Goal: Task Accomplishment & Management: Manage account settings

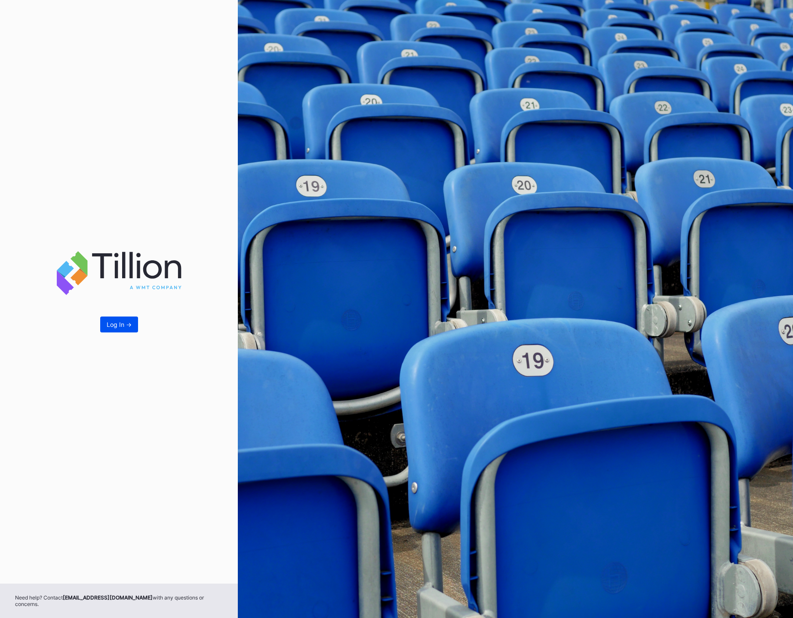
click at [120, 327] on div "Log In ->" at bounding box center [119, 324] width 25 height 7
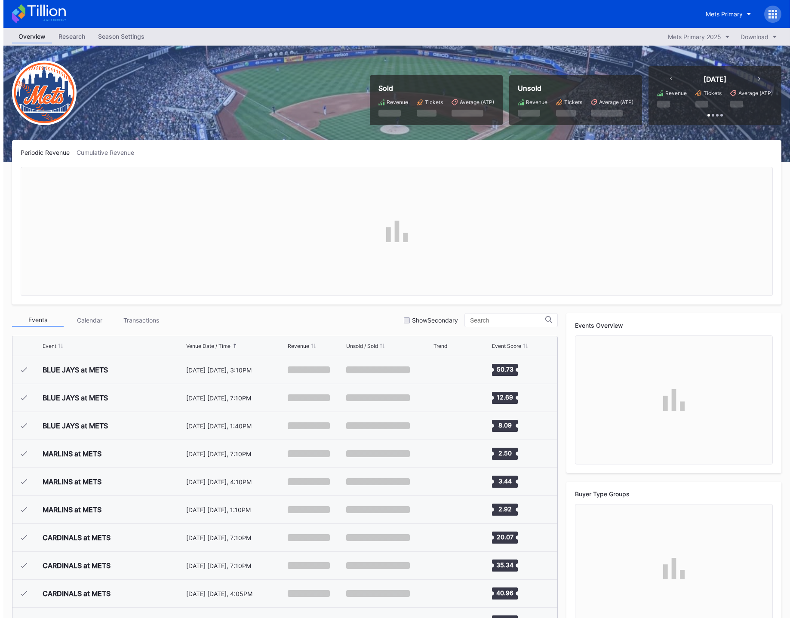
scroll to position [1954, 0]
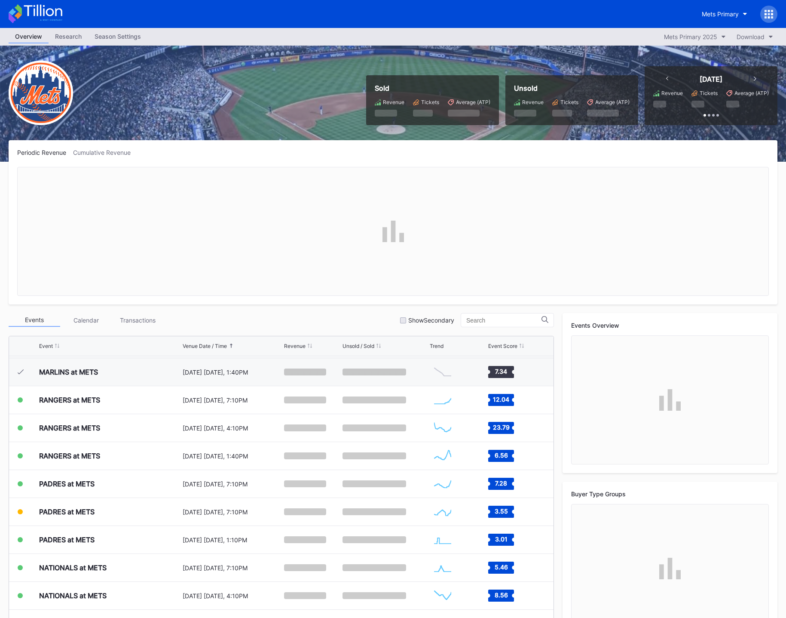
click at [121, 35] on div "Season Settings" at bounding box center [117, 36] width 59 height 12
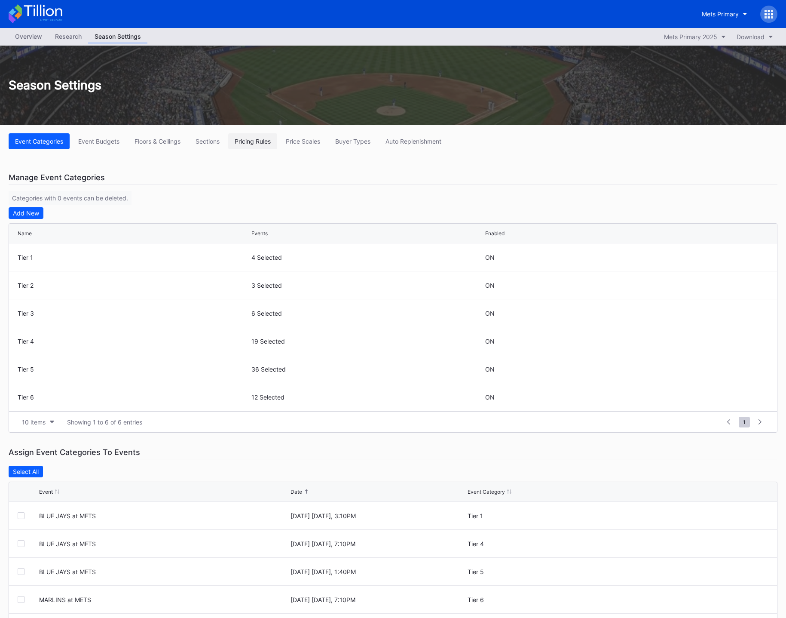
click at [257, 140] on div "Pricing Rules" at bounding box center [253, 141] width 36 height 7
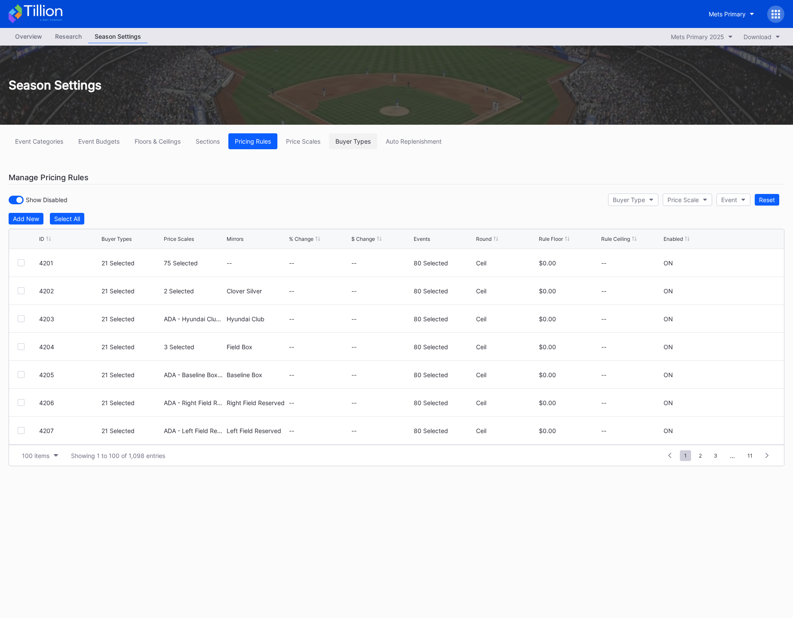
click at [349, 141] on div "Buyer Types" at bounding box center [352, 141] width 35 height 7
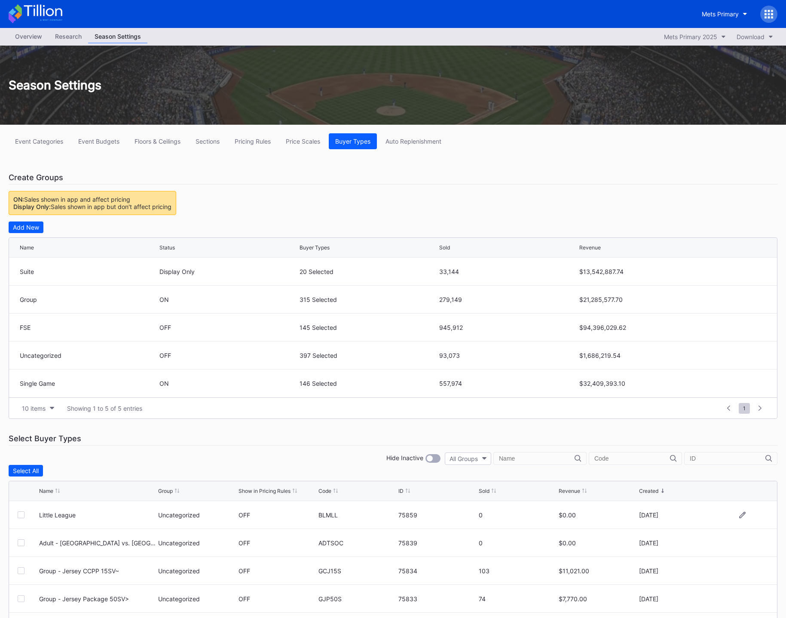
click at [18, 514] on div at bounding box center [21, 514] width 7 height 7
click at [739, 515] on icon at bounding box center [742, 515] width 6 height 6
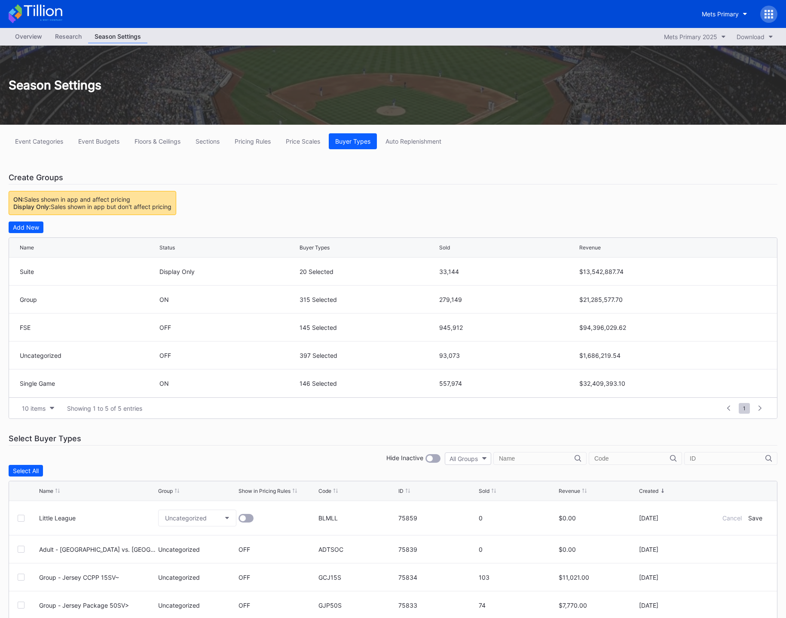
click at [245, 520] on div at bounding box center [246, 518] width 15 height 9
click at [202, 518] on div "Uncategorized" at bounding box center [186, 517] width 42 height 7
click at [183, 497] on div "Single Game" at bounding box center [180, 493] width 35 height 7
click at [751, 518] on div "Save" at bounding box center [755, 517] width 14 height 7
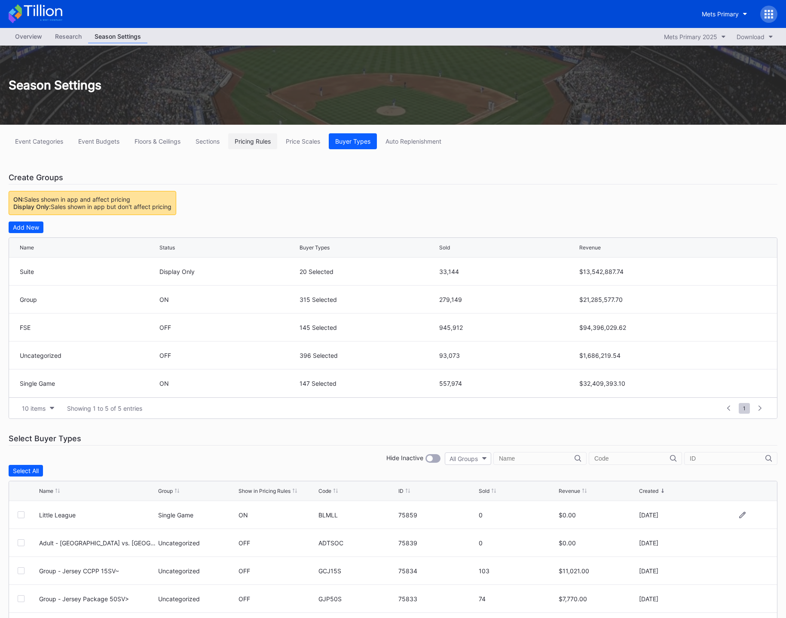
click at [255, 144] on div "Pricing Rules" at bounding box center [253, 141] width 36 height 7
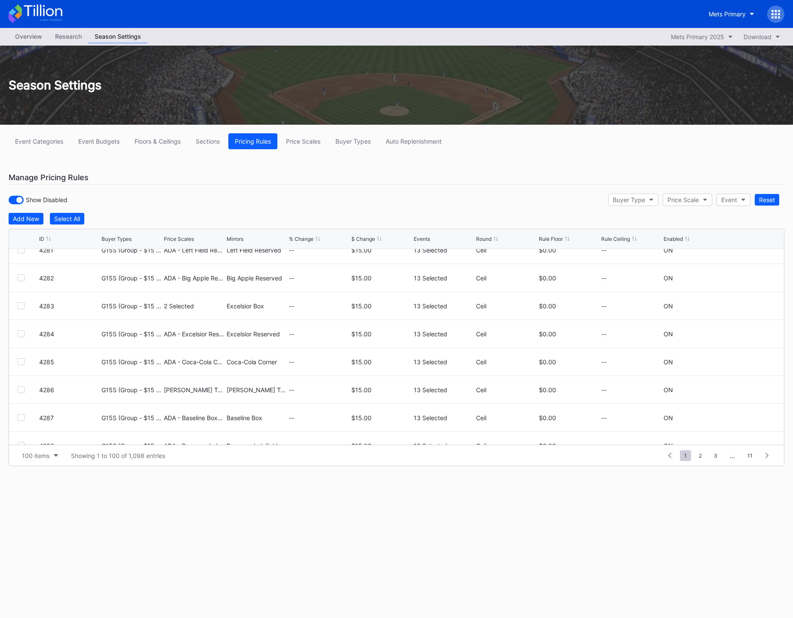
scroll to position [2598, 0]
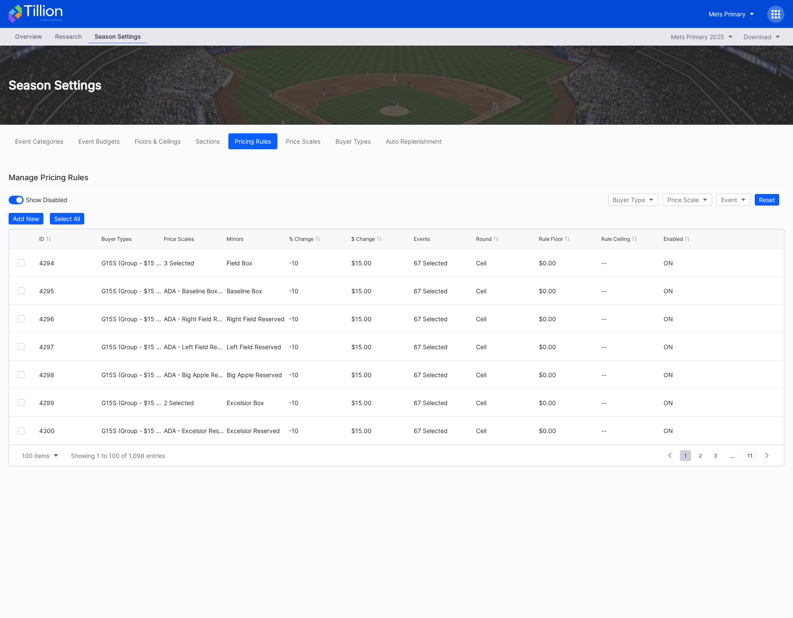
click at [749, 454] on span "11" at bounding box center [750, 455] width 14 height 11
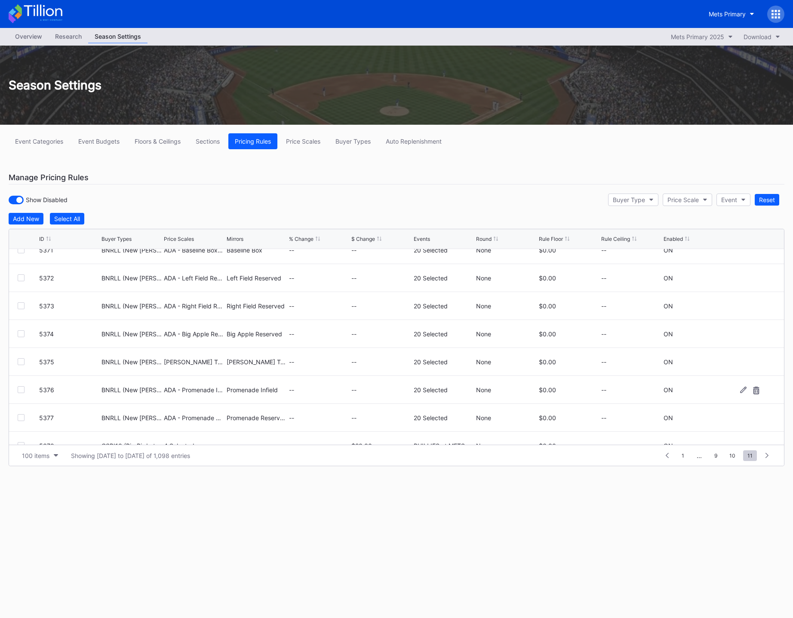
scroll to position [1898, 0]
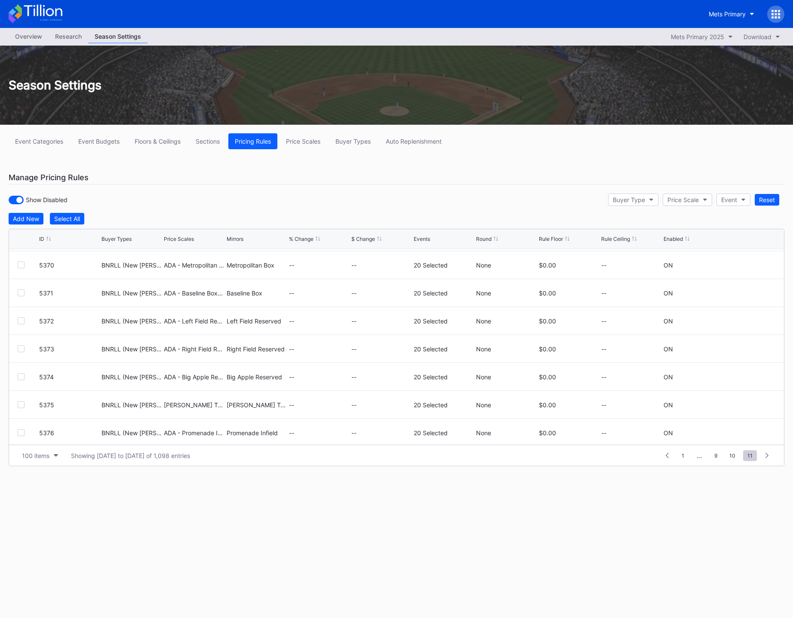
click at [452, 190] on div "Event Categories Event Budgets Floors & Ceilings Sections Pricing Rules Price S…" at bounding box center [396, 310] width 793 height 371
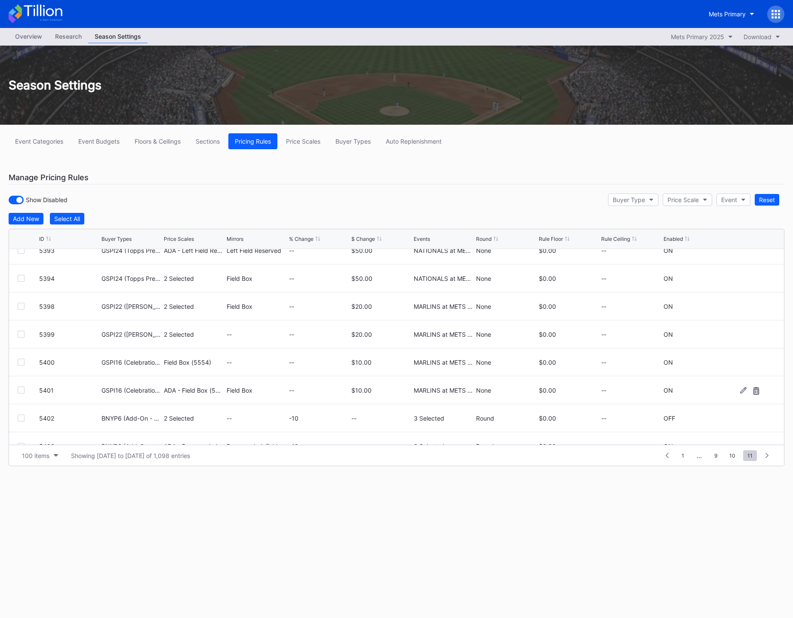
scroll to position [2543, 0]
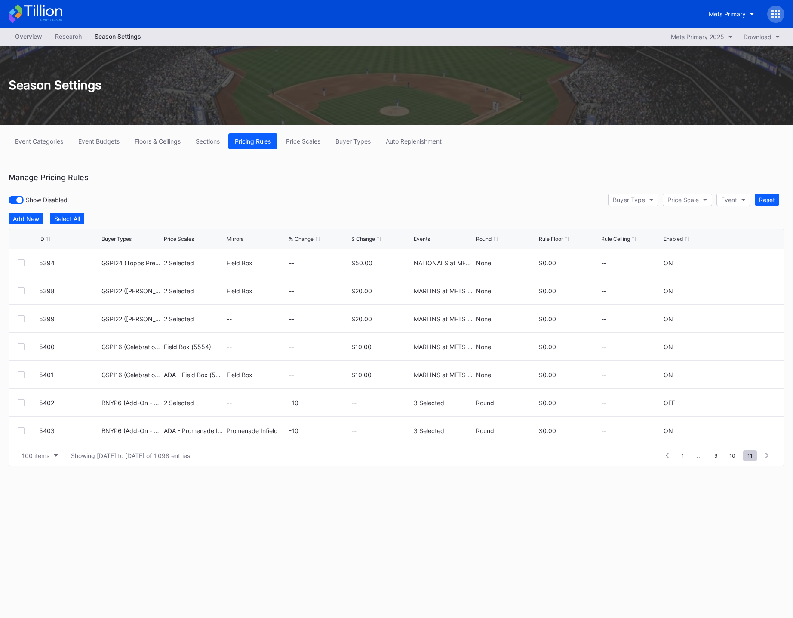
click at [337, 538] on div "Overview Research Season Settings Mets Primary 2025 Download Season Settings Ev…" at bounding box center [396, 323] width 793 height 590
click at [12, 221] on button "Add New" at bounding box center [26, 219] width 35 height 12
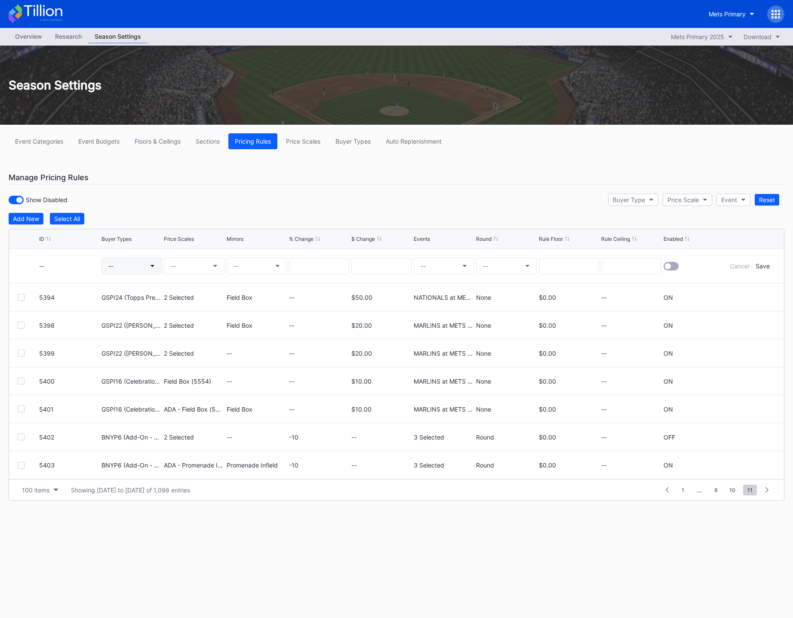
click at [121, 264] on button "--" at bounding box center [131, 265] width 60 height 17
type input "blm"
click at [111, 320] on div "BLMLL (Little League)" at bounding box center [151, 316] width 100 height 16
click at [182, 268] on button "--" at bounding box center [194, 265] width 60 height 17
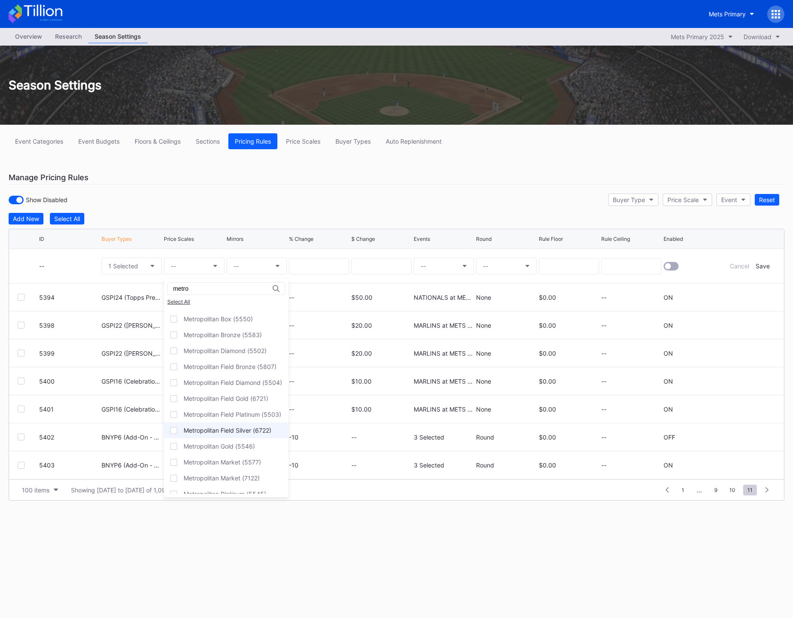
scroll to position [0, 0]
click at [216, 328] on div "Metropolitan Box (5550)" at bounding box center [226, 332] width 125 height 16
drag, startPoint x: 227, startPoint y: 285, endPoint x: 63, endPoint y: 279, distance: 163.5
click at [75, 281] on div "metro Select All ADA - [GEOGRAPHIC_DATA] (5524) Metropolitan Box (5550) Metropo…" at bounding box center [396, 309] width 793 height 618
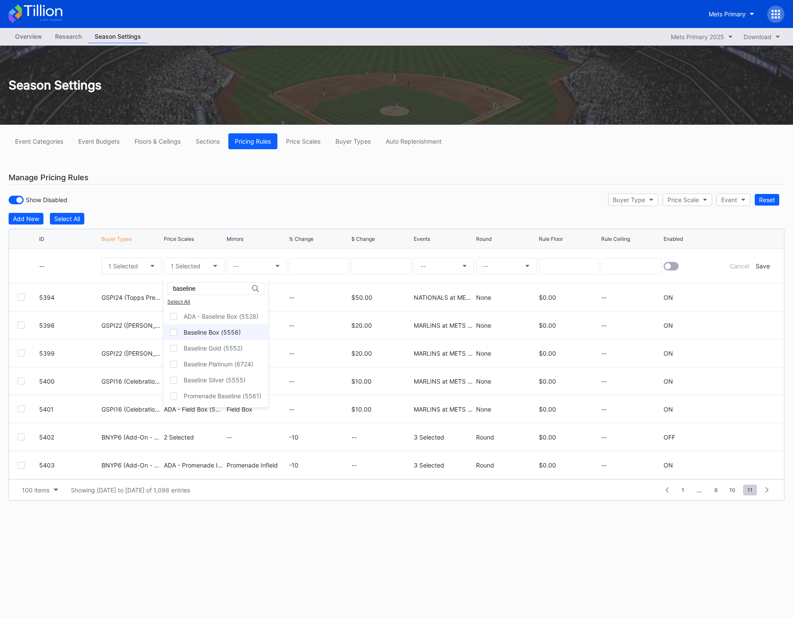
click at [211, 333] on div "Baseline Box (5556)" at bounding box center [212, 331] width 57 height 7
drag, startPoint x: 222, startPoint y: 289, endPoint x: 68, endPoint y: 285, distance: 154.0
click at [68, 285] on div "baseline Select All ADA - Baseline Box (5528) Baseline Box (5556) Baseline Gold…" at bounding box center [396, 309] width 793 height 618
click at [220, 328] on div "Left Field Reserved (6732)" at bounding box center [228, 332] width 128 height 16
drag, startPoint x: 196, startPoint y: 287, endPoint x: 18, endPoint y: 273, distance: 178.5
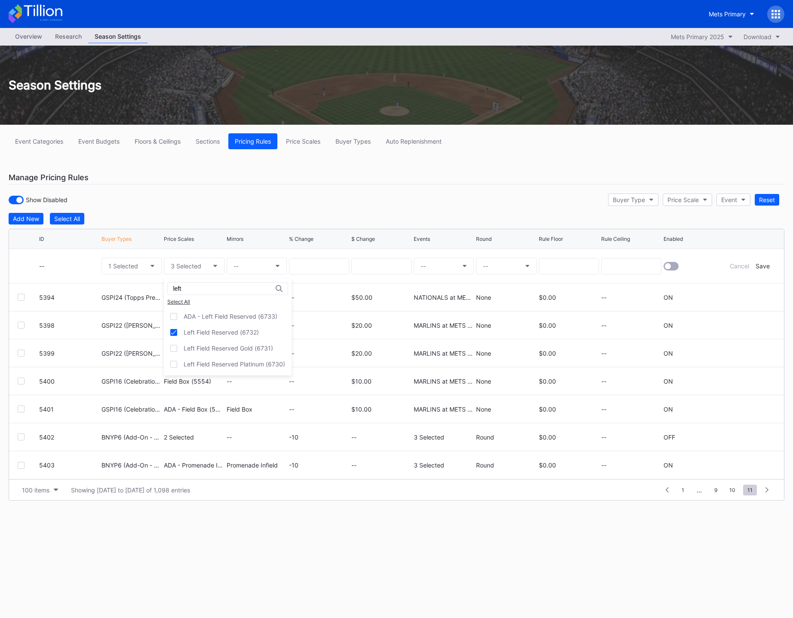
click at [18, 273] on div "left Select All ADA - Left Field Reserved (6733) Left Field Reserved (6732) Lef…" at bounding box center [396, 309] width 793 height 618
click at [207, 327] on div "Right Field Reserved (6728)" at bounding box center [229, 332] width 131 height 16
drag, startPoint x: 177, startPoint y: 287, endPoint x: 39, endPoint y: 275, distance: 138.5
click at [40, 277] on div "right fiel Select All ADA - Right Field Reserved (6729) Right Field Reserved (6…" at bounding box center [396, 309] width 793 height 618
click at [225, 336] on div "Outfield Reserved (6735)" at bounding box center [226, 332] width 124 height 16
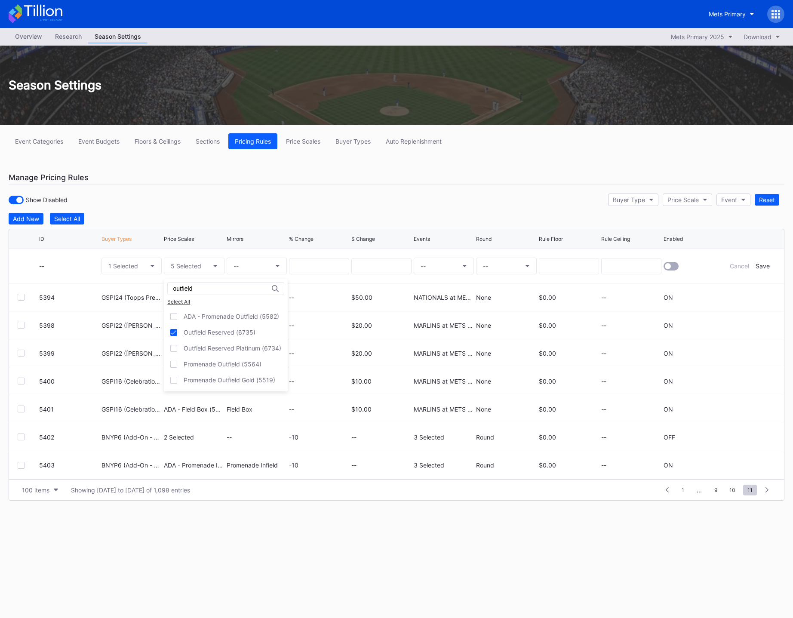
drag, startPoint x: 199, startPoint y: 287, endPoint x: 9, endPoint y: 280, distance: 190.1
click at [9, 280] on div "outfield Select All ADA - Promenade Outfield (5582) [GEOGRAPHIC_DATA] (6735) Ou…" at bounding box center [396, 309] width 793 height 618
click at [214, 332] on div "Big Apple Reserved (5565)" at bounding box center [222, 331] width 77 height 7
drag, startPoint x: 223, startPoint y: 286, endPoint x: 33, endPoint y: 283, distance: 189.6
click at [33, 283] on div "big apple Select All ADA - Big Apple Reserved (5534) Big Apple Reserved (5565)" at bounding box center [396, 309] width 793 height 618
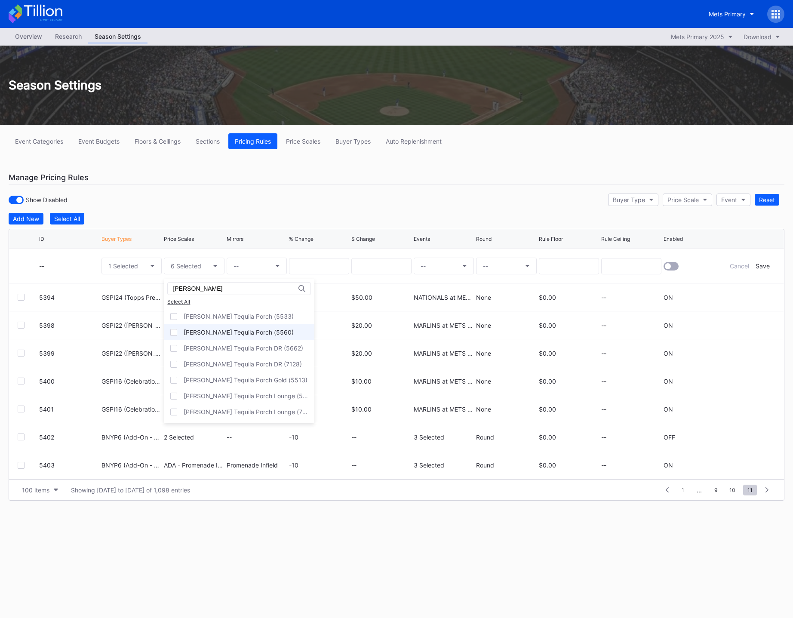
click at [227, 327] on div "[PERSON_NAME] Tequila Porch (5560)" at bounding box center [239, 332] width 150 height 16
drag, startPoint x: 217, startPoint y: 286, endPoint x: 0, endPoint y: 275, distance: 217.8
click at [0, 275] on html "Mets Primary Overview Research Season Settings Mets Primary 2025 Download Seaso…" at bounding box center [396, 309] width 793 height 618
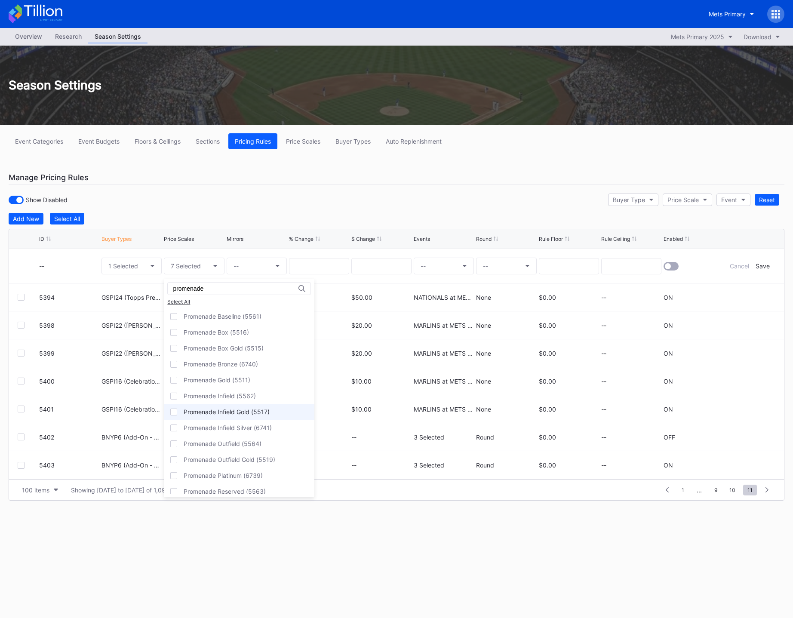
scroll to position [195, 0]
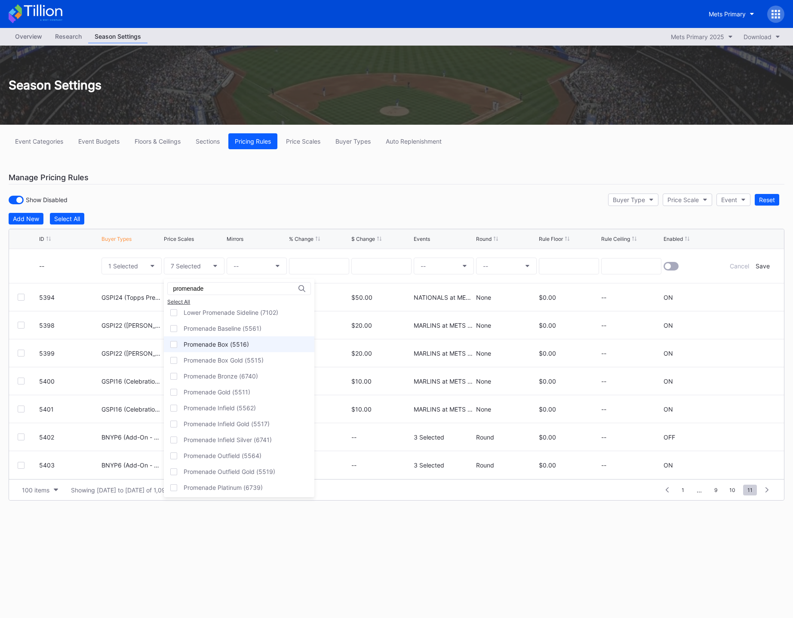
click at [219, 340] on div "Promenade Box (5516)" at bounding box center [239, 344] width 150 height 16
drag, startPoint x: 228, startPoint y: 291, endPoint x: 58, endPoint y: 276, distance: 170.4
click at [58, 279] on div "promenade Select All ADA - Lower Promenade 1B [PERSON_NAME] (7109) ADA - Lower …" at bounding box center [396, 309] width 793 height 618
click at [228, 405] on div "Promenade Infield (5562)" at bounding box center [220, 407] width 72 height 7
drag, startPoint x: 229, startPoint y: 286, endPoint x: 65, endPoint y: 274, distance: 164.2
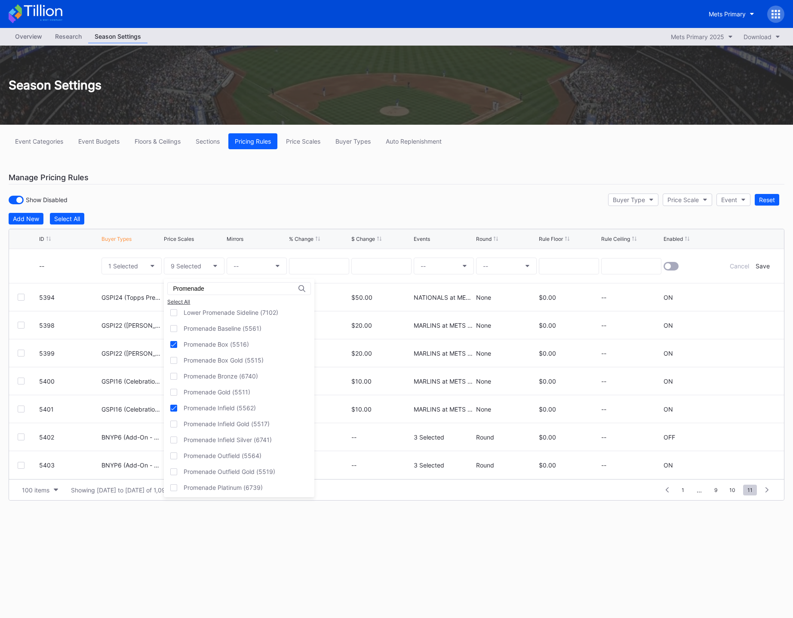
click at [65, 274] on div "Promenade Select All ADA - Lower Promenade 1B [PERSON_NAME] (7109) ADA - Lower …" at bounding box center [396, 309] width 793 height 618
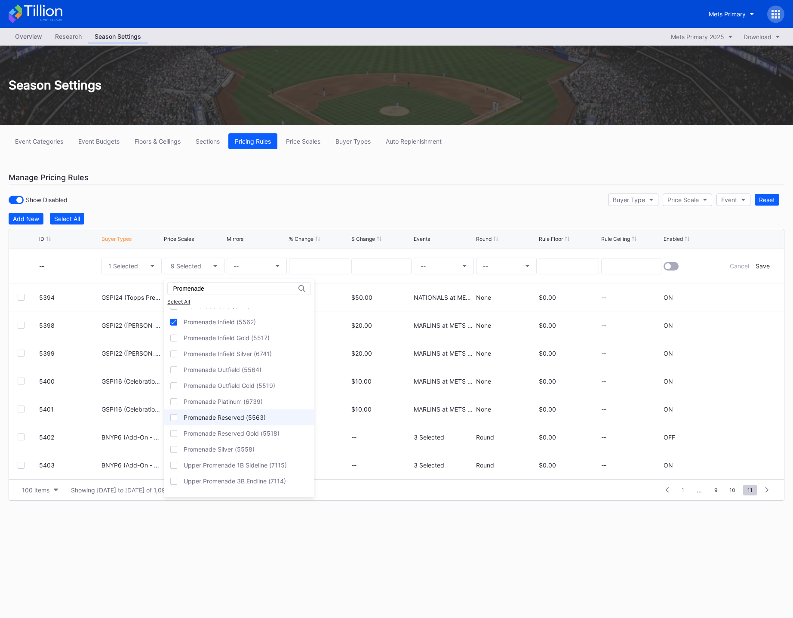
type input "Promenade"
click at [217, 417] on div "Promenade Reserved (5563)" at bounding box center [225, 417] width 82 height 7
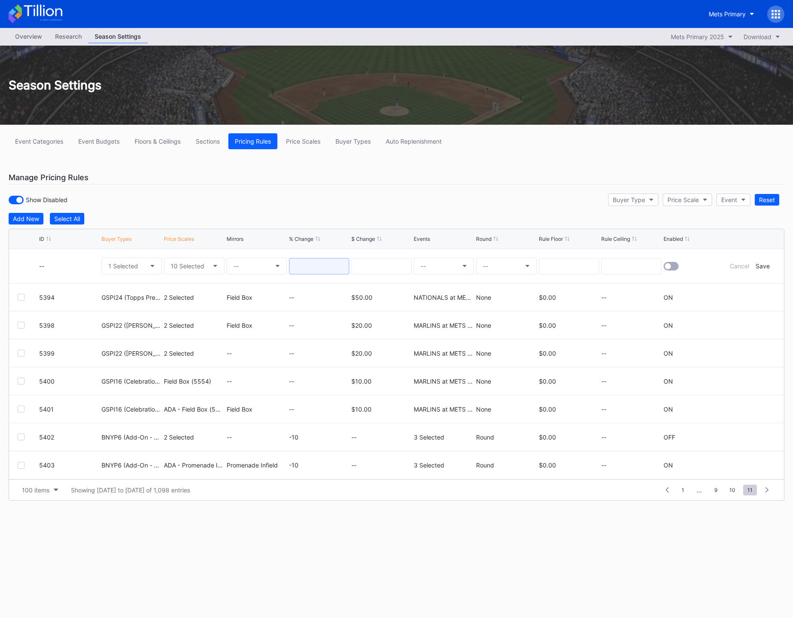
click at [325, 263] on input at bounding box center [319, 266] width 60 height 16
type input "1"
type input "-10"
click at [407, 205] on div "Show Disabled Buyer Type Price Scale Event Reset" at bounding box center [396, 200] width 775 height 18
click at [433, 265] on button "--" at bounding box center [444, 265] width 60 height 17
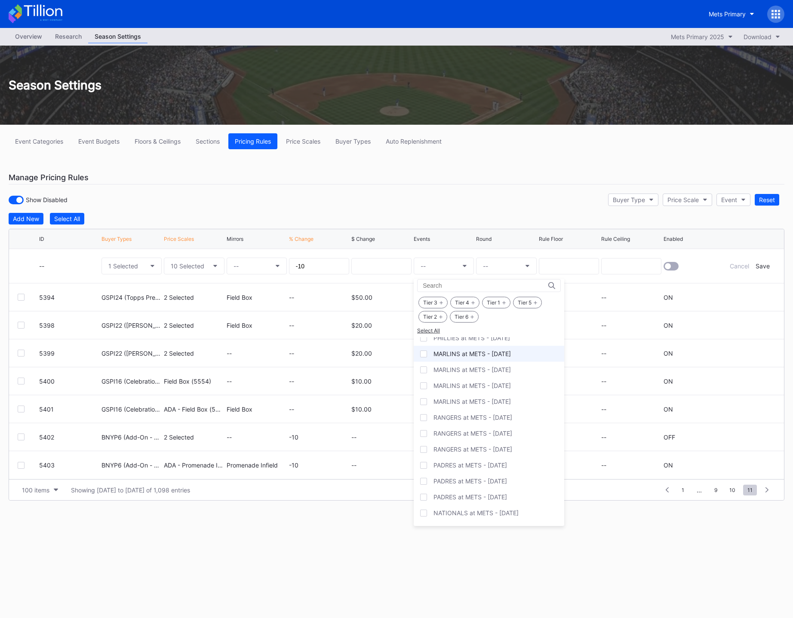
scroll to position [1087, 0]
click at [497, 386] on div "RANGERS at METS - [DATE]" at bounding box center [472, 386] width 79 height 7
click at [494, 418] on div "RANGERS at METS - [DATE]" at bounding box center [472, 418] width 79 height 7
click at [493, 435] on div "PADRES at METS - [DATE]" at bounding box center [470, 434] width 74 height 7
click at [494, 451] on div "PADRES at METS - [DATE]" at bounding box center [470, 450] width 74 height 7
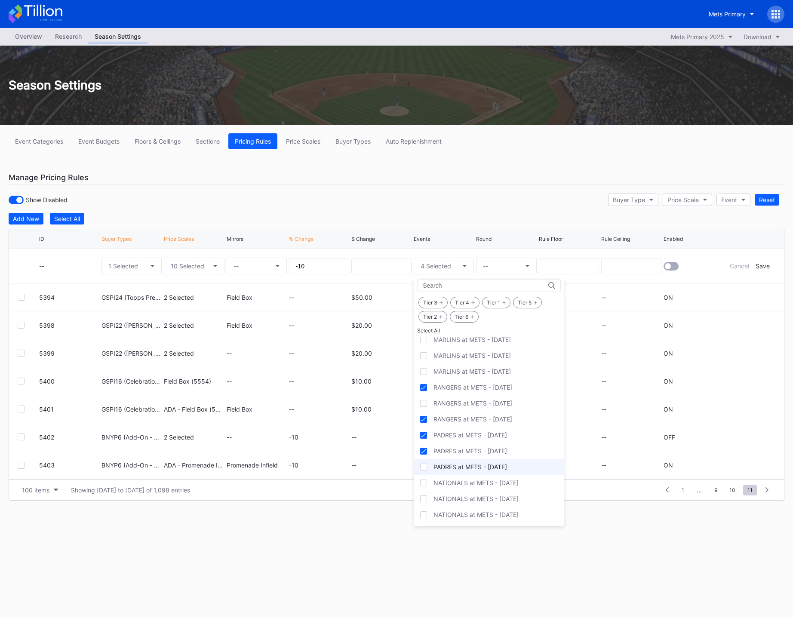
click at [494, 466] on div "PADRES at METS - [DATE]" at bounding box center [470, 466] width 74 height 7
click at [496, 484] on div "NATIONALS at METS - [DATE]" at bounding box center [475, 482] width 85 height 7
click at [499, 515] on div "NATIONALS at METS - [DATE]" at bounding box center [475, 514] width 85 height 7
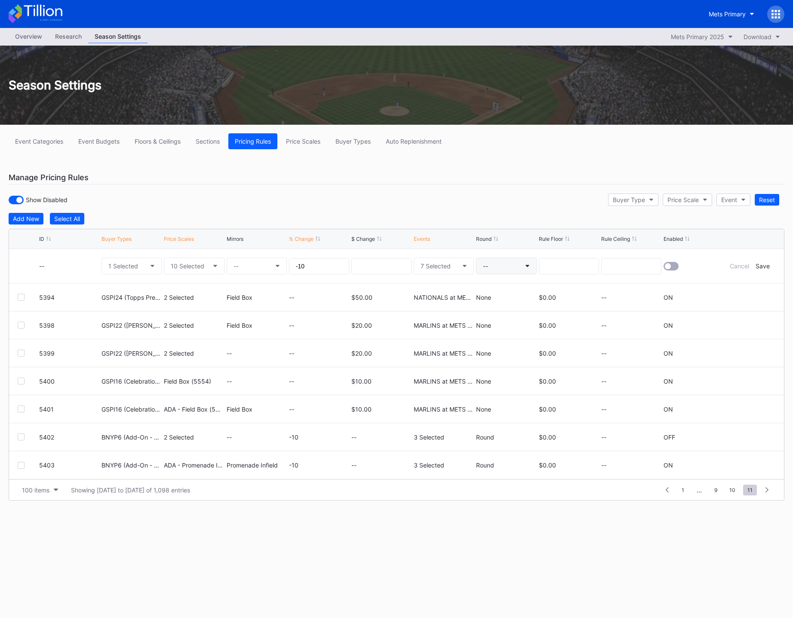
click at [509, 264] on button "--" at bounding box center [506, 265] width 60 height 17
drag, startPoint x: 496, startPoint y: 288, endPoint x: 499, endPoint y: 285, distance: 5.2
click at [496, 289] on div "None" at bounding box center [489, 289] width 15 height 7
click at [551, 265] on input at bounding box center [569, 266] width 60 height 16
type input "0.00"
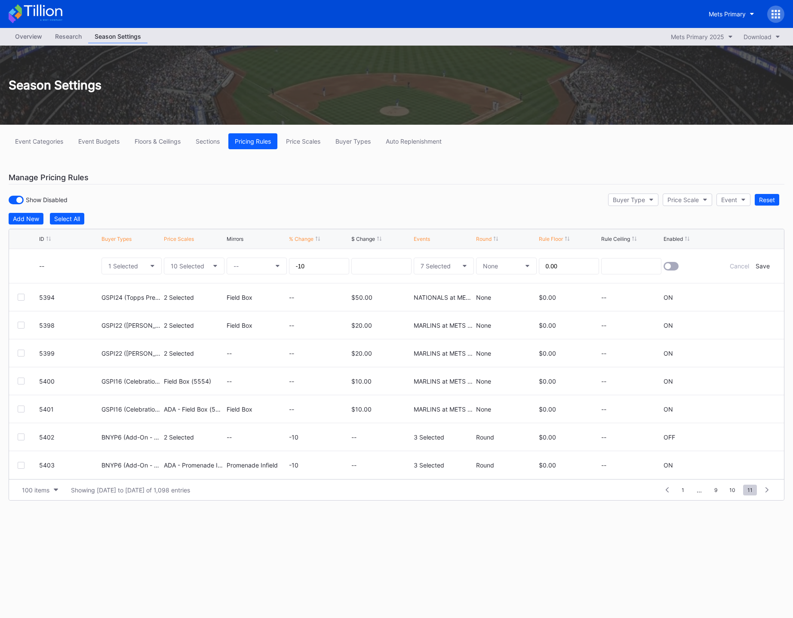
click at [669, 264] on div at bounding box center [668, 266] width 6 height 6
click at [760, 267] on div "Save" at bounding box center [762, 265] width 14 height 7
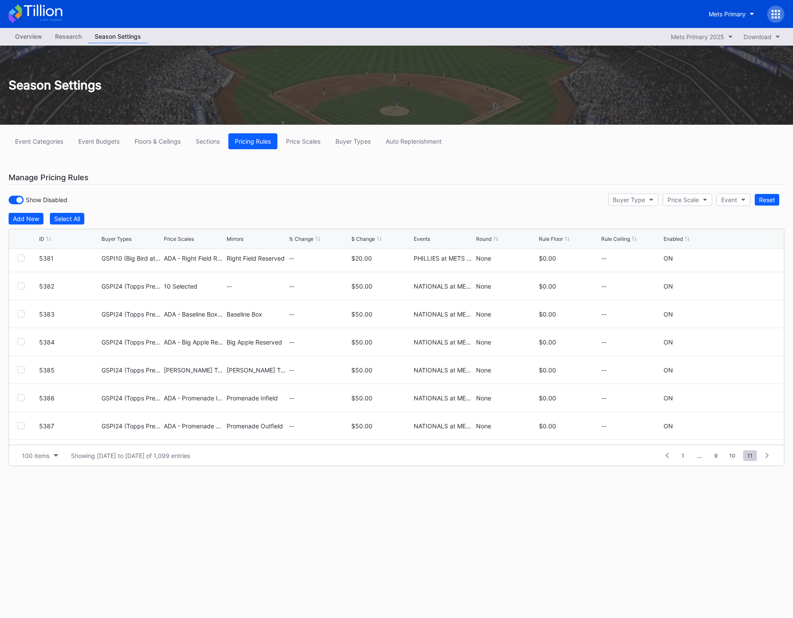
scroll to position [2571, 0]
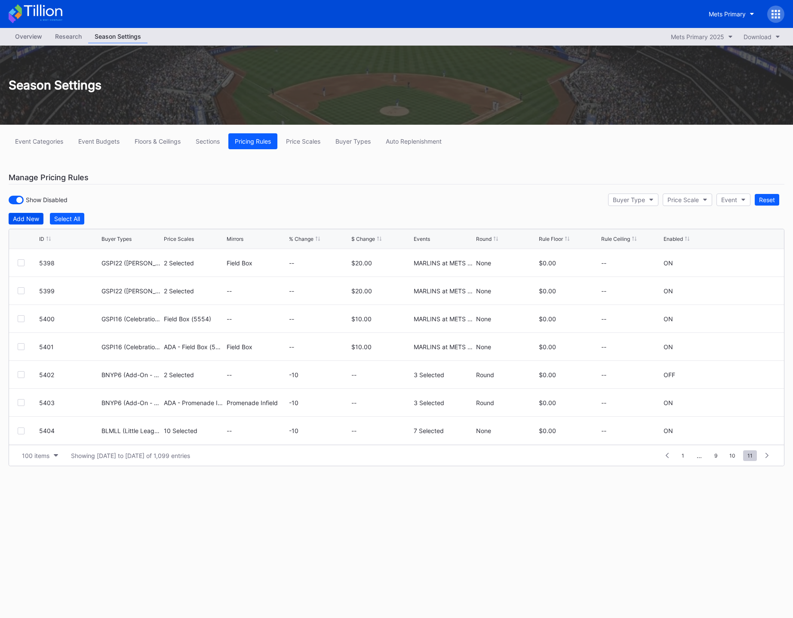
click at [18, 217] on div "Add New" at bounding box center [26, 218] width 26 height 7
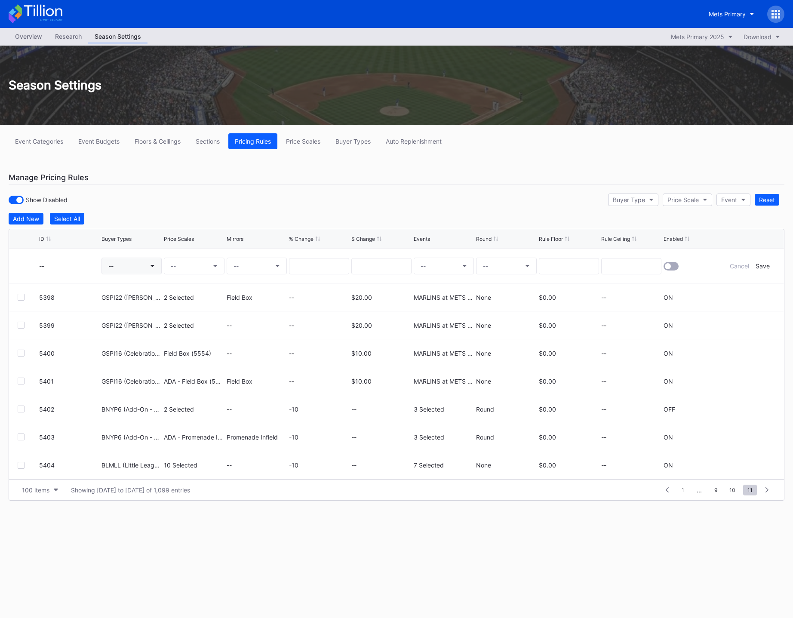
click at [124, 272] on button "--" at bounding box center [131, 265] width 60 height 17
type input "blmll"
click at [154, 310] on div "BLMLL (Little League)" at bounding box center [151, 316] width 100 height 16
click at [193, 267] on button "--" at bounding box center [194, 265] width 60 height 17
type input "ada - metr"
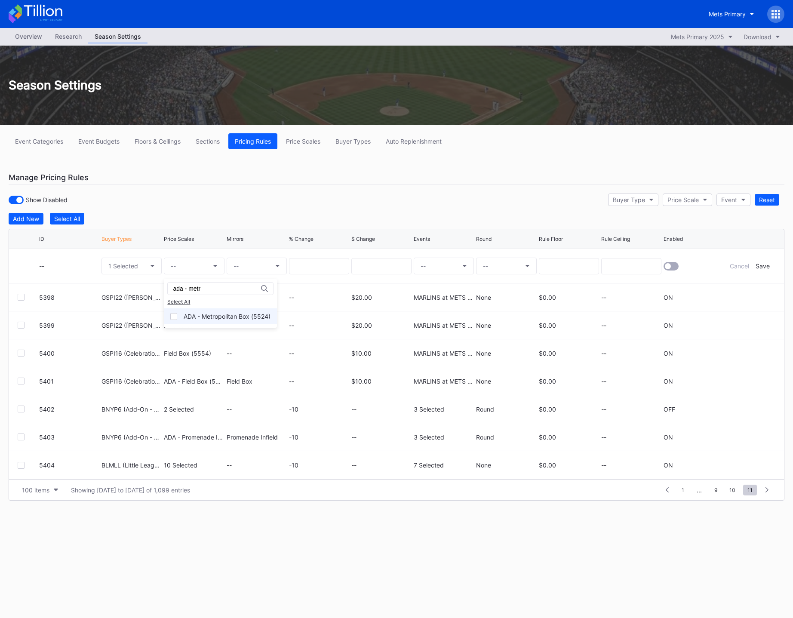
drag, startPoint x: 219, startPoint y: 315, endPoint x: 223, endPoint y: 311, distance: 5.2
click at [220, 315] on div "ADA - Metropolitan Box (5524)" at bounding box center [227, 316] width 87 height 7
click at [254, 263] on button "--" at bounding box center [257, 265] width 60 height 17
type input "field box"
click at [259, 327] on div "Field Box (5554)" at bounding box center [277, 322] width 100 height 16
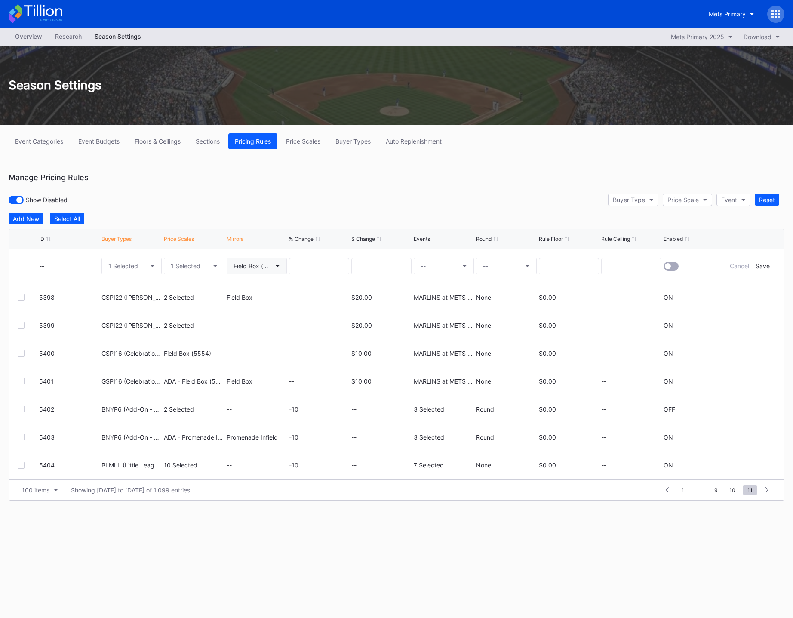
click at [257, 260] on button "Field Box (5554)" at bounding box center [257, 265] width 60 height 17
click at [306, 263] on input at bounding box center [319, 266] width 60 height 16
type input "-10"
click at [450, 266] on button "--" at bounding box center [444, 265] width 60 height 17
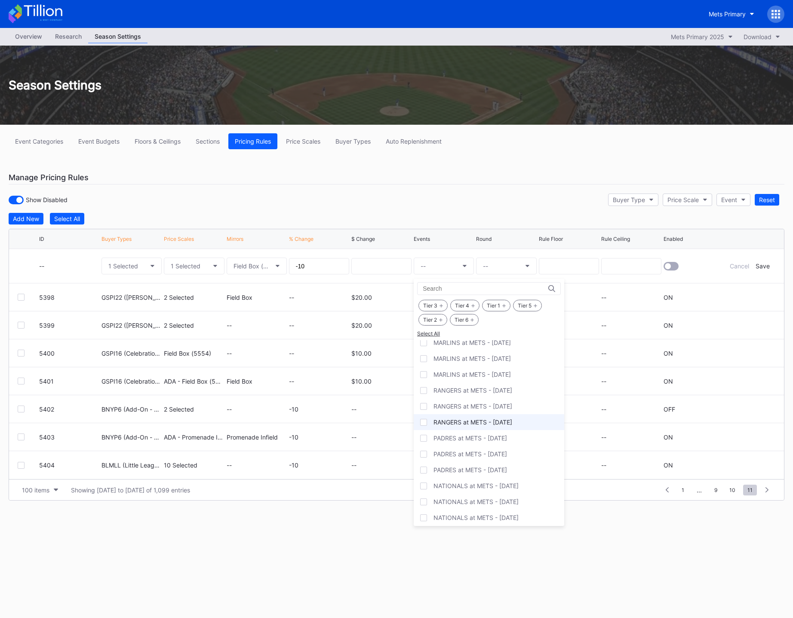
scroll to position [3, 0]
click at [478, 391] on div "RANGERS at METS - [DATE]" at bounding box center [489, 387] width 150 height 16
click at [483, 417] on div "RANGERS at METS - [DATE]" at bounding box center [472, 418] width 79 height 7
click at [487, 435] on div "PADRES at METS - [DATE]" at bounding box center [470, 434] width 74 height 7
drag, startPoint x: 493, startPoint y: 457, endPoint x: 495, endPoint y: 461, distance: 5.2
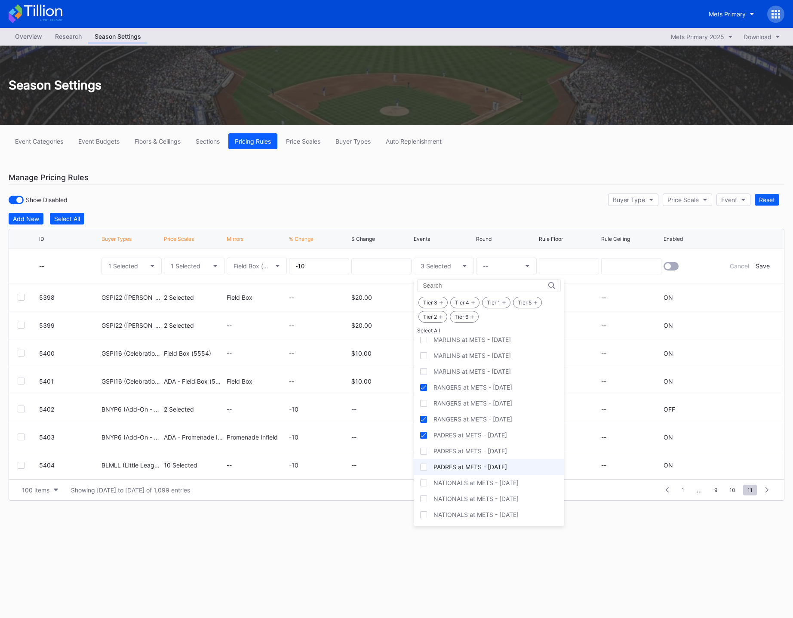
click at [493, 458] on div "PADRES at METS - [DATE]" at bounding box center [489, 451] width 150 height 16
click at [494, 470] on div "PADRES at METS - [DATE]" at bounding box center [470, 466] width 74 height 7
click at [496, 486] on div "NATIONALS at METS - [DATE]" at bounding box center [489, 483] width 150 height 16
click at [496, 515] on div "NATIONALS at METS - [DATE]" at bounding box center [475, 514] width 85 height 7
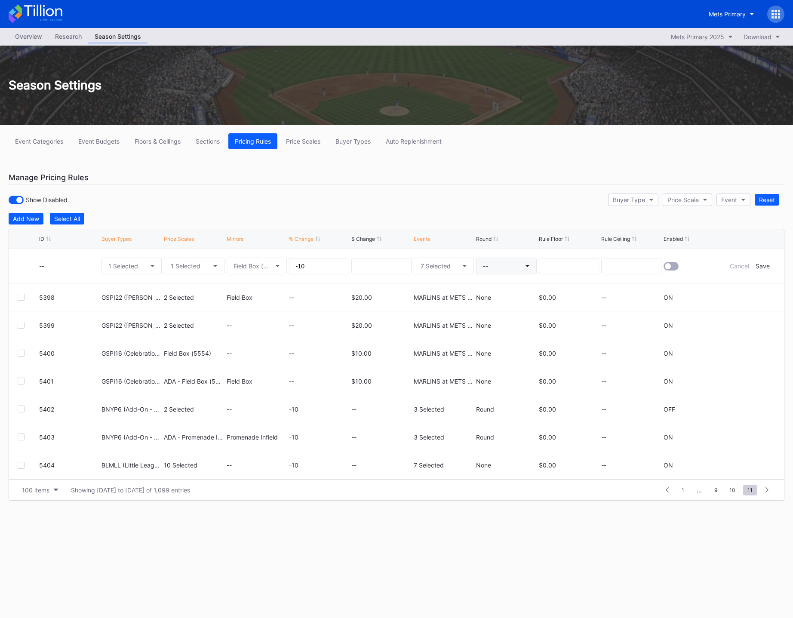
click at [502, 261] on button "--" at bounding box center [506, 265] width 60 height 17
click at [496, 289] on div "None" at bounding box center [489, 289] width 15 height 7
click at [550, 267] on input at bounding box center [569, 266] width 60 height 16
type input "0.00"
click at [676, 267] on div at bounding box center [670, 266] width 15 height 9
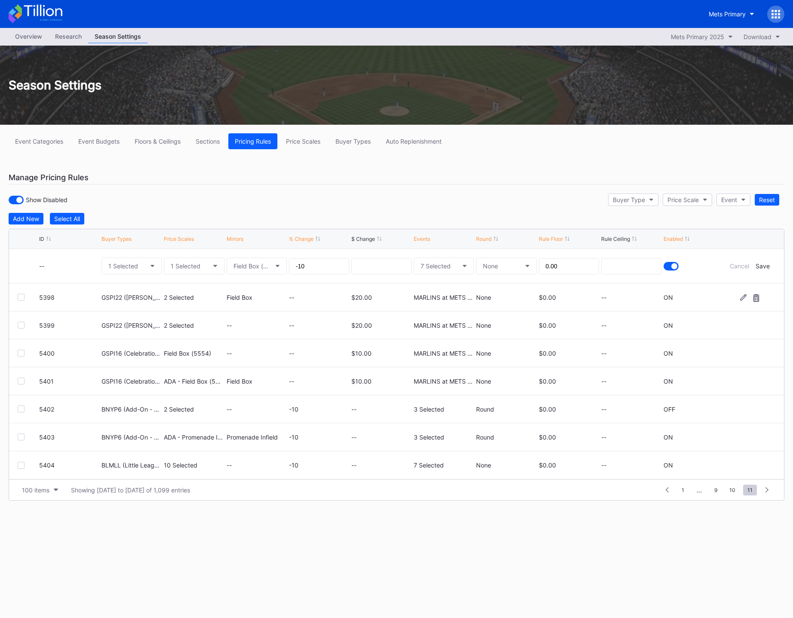
drag, startPoint x: 758, startPoint y: 266, endPoint x: 662, endPoint y: 267, distance: 96.3
click at [758, 265] on div "Save" at bounding box center [762, 265] width 14 height 7
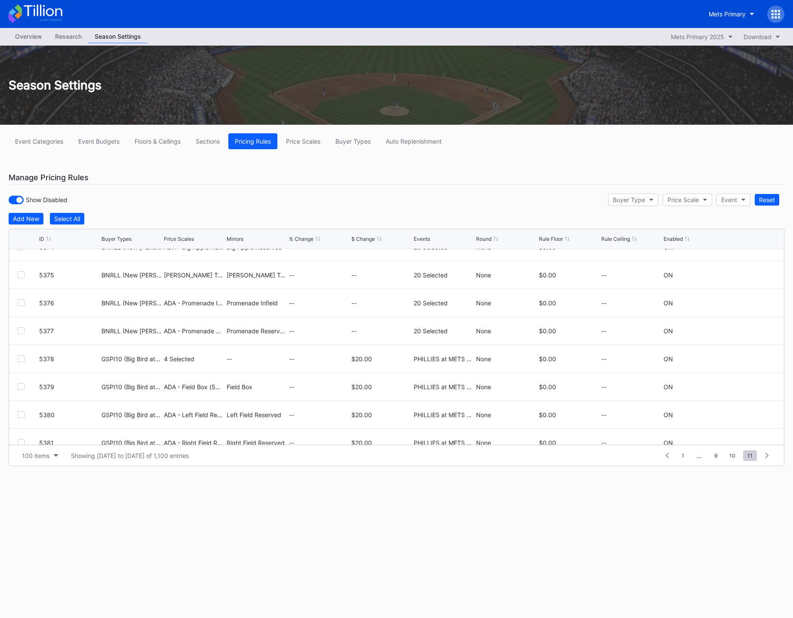
scroll to position [2598, 0]
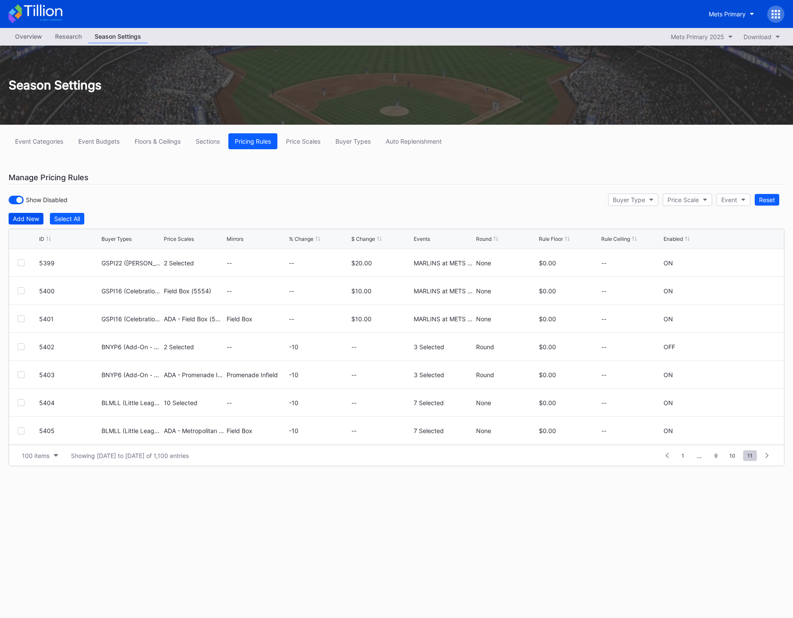
click at [25, 221] on div "Add New" at bounding box center [26, 218] width 26 height 7
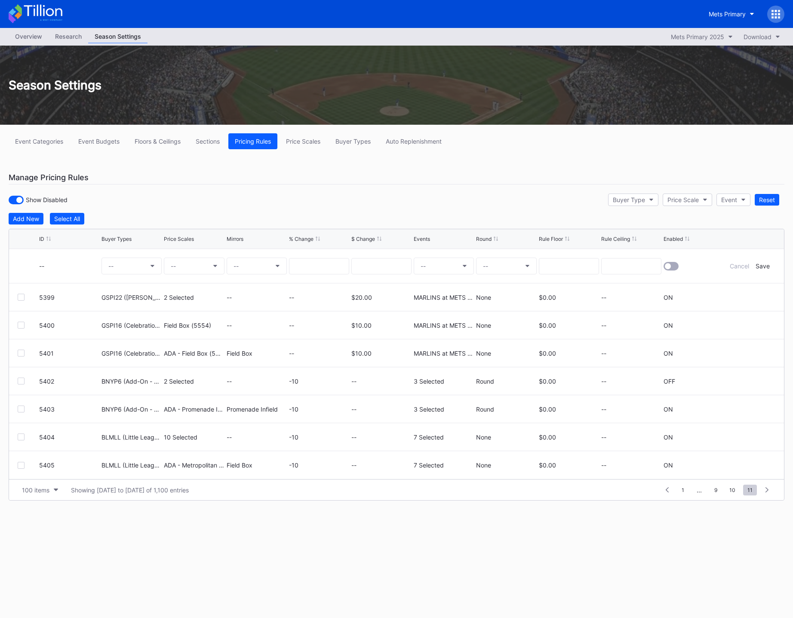
click at [112, 257] on div "--" at bounding box center [131, 266] width 60 height 34
click at [116, 263] on button "--" at bounding box center [131, 265] width 60 height 17
type input "blmll"
click at [135, 321] on div "BLMLL (Little League)" at bounding box center [151, 316] width 100 height 16
click at [195, 265] on button "--" at bounding box center [194, 265] width 60 height 17
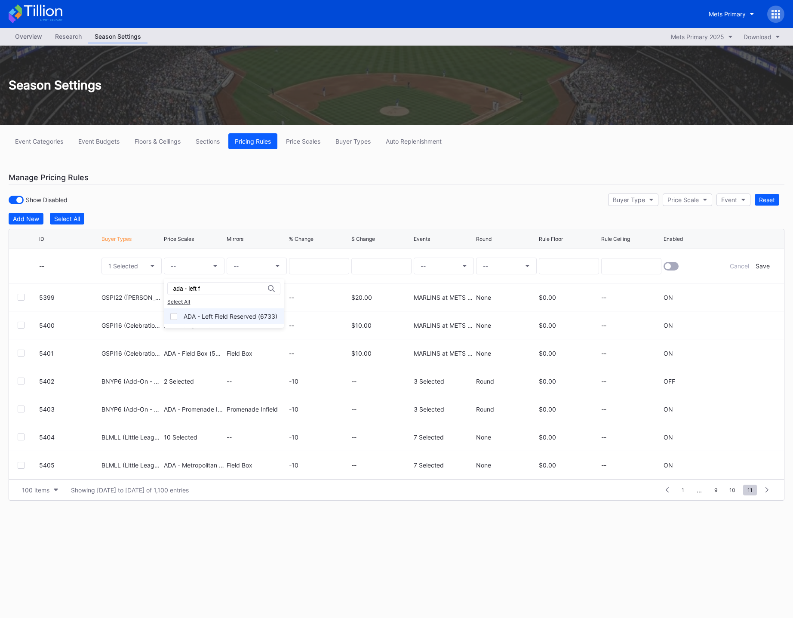
type input "ada - left f"
click at [219, 317] on div "ADA - Left Field Reserved (6733)" at bounding box center [231, 316] width 94 height 7
click at [257, 267] on button "--" at bounding box center [257, 265] width 60 height 17
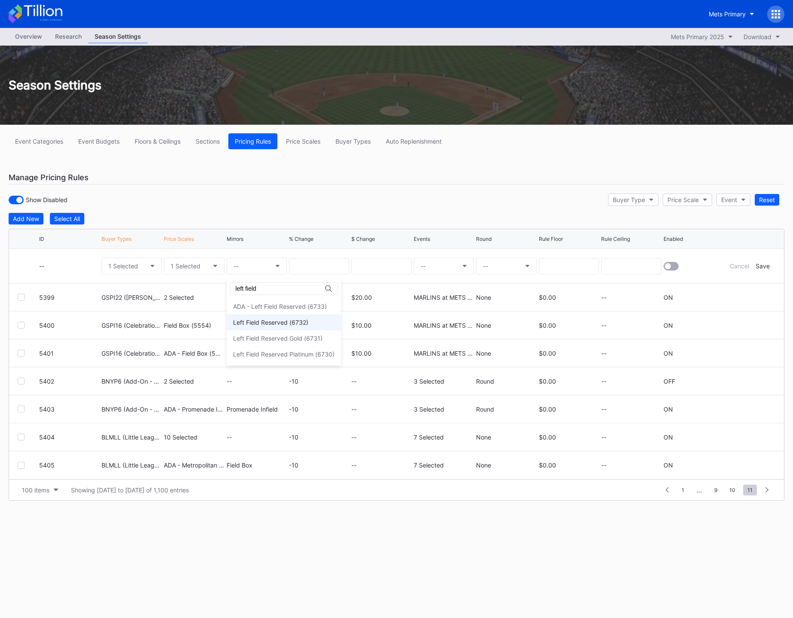
type input "left field"
click at [271, 321] on div "Left Field Reserved (6732)" at bounding box center [270, 322] width 75 height 7
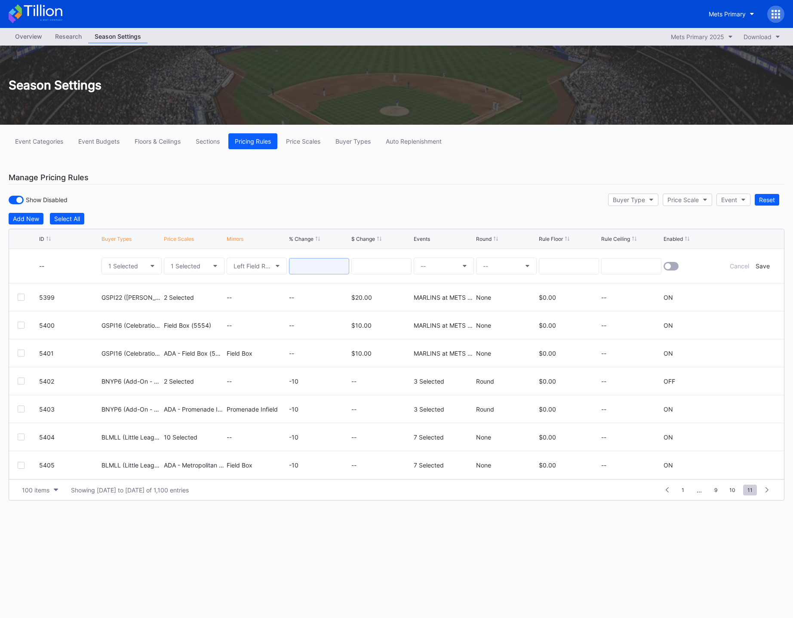
click at [310, 258] on input at bounding box center [319, 266] width 60 height 16
type input "-10"
click at [415, 207] on div "Show Disabled Buyer Type Price Scale Event Reset" at bounding box center [396, 200] width 775 height 18
click at [435, 264] on button "--" at bounding box center [444, 265] width 60 height 17
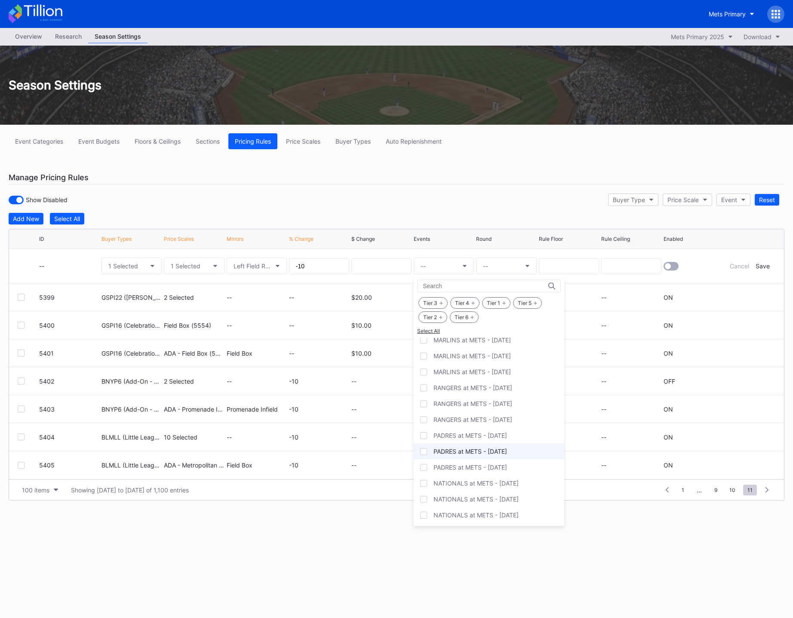
scroll to position [3, 0]
click at [488, 387] on div "RANGERS at METS - [DATE]" at bounding box center [472, 386] width 79 height 7
click at [489, 421] on div "RANGERS at METS - [DATE]" at bounding box center [472, 418] width 79 height 7
click at [487, 438] on div "PADRES at METS - [DATE]" at bounding box center [470, 434] width 74 height 7
click at [490, 453] on div "PADRES at METS - [DATE]" at bounding box center [470, 450] width 74 height 7
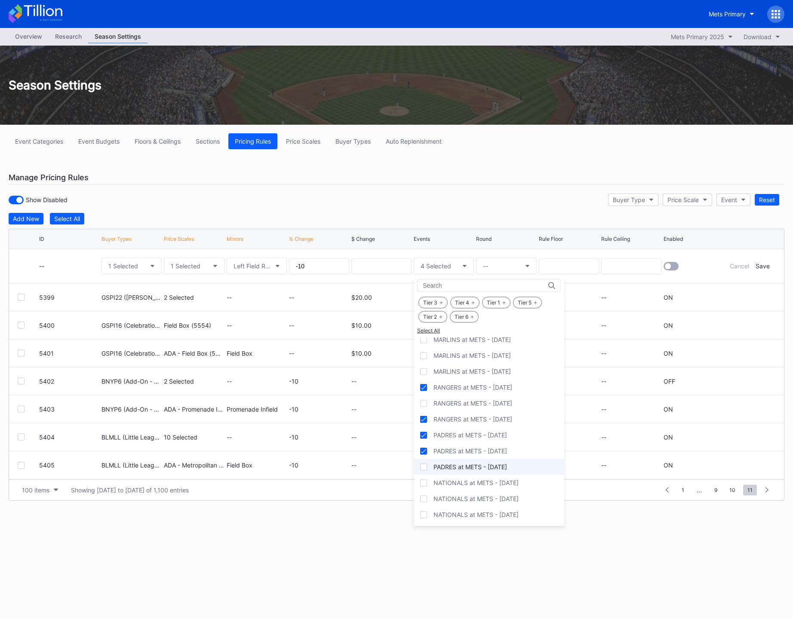
click at [489, 468] on div "PADRES at METS - [DATE]" at bounding box center [470, 466] width 74 height 7
click at [489, 489] on div "NATIONALS at METS - [DATE]" at bounding box center [489, 483] width 150 height 16
click at [493, 518] on div "NATIONALS at METS - [DATE]" at bounding box center [489, 514] width 150 height 16
drag, startPoint x: 527, startPoint y: 554, endPoint x: 527, endPoint y: 541, distance: 12.5
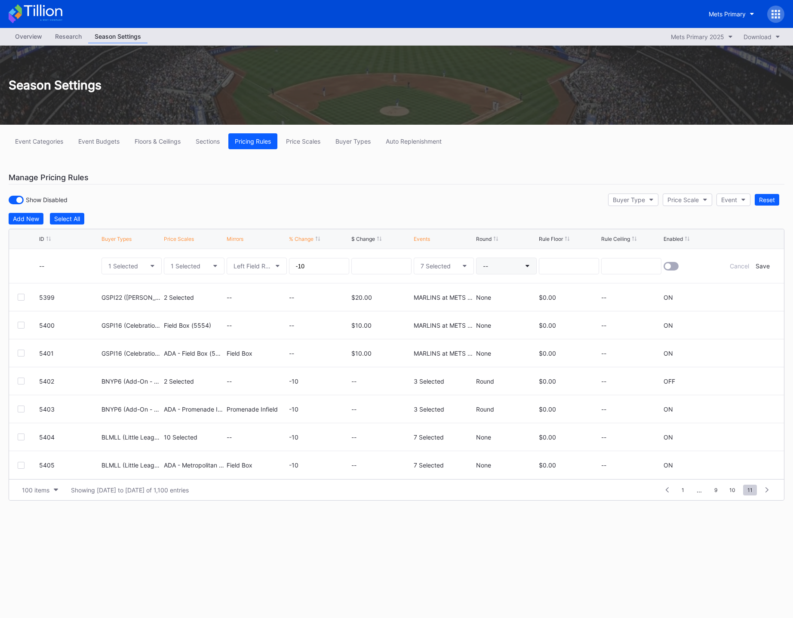
click at [507, 262] on button "--" at bounding box center [506, 265] width 60 height 17
click at [499, 294] on div "None" at bounding box center [491, 290] width 31 height 16
click at [557, 265] on input at bounding box center [569, 266] width 60 height 16
type input "0.00"
click at [671, 263] on div at bounding box center [670, 266] width 15 height 9
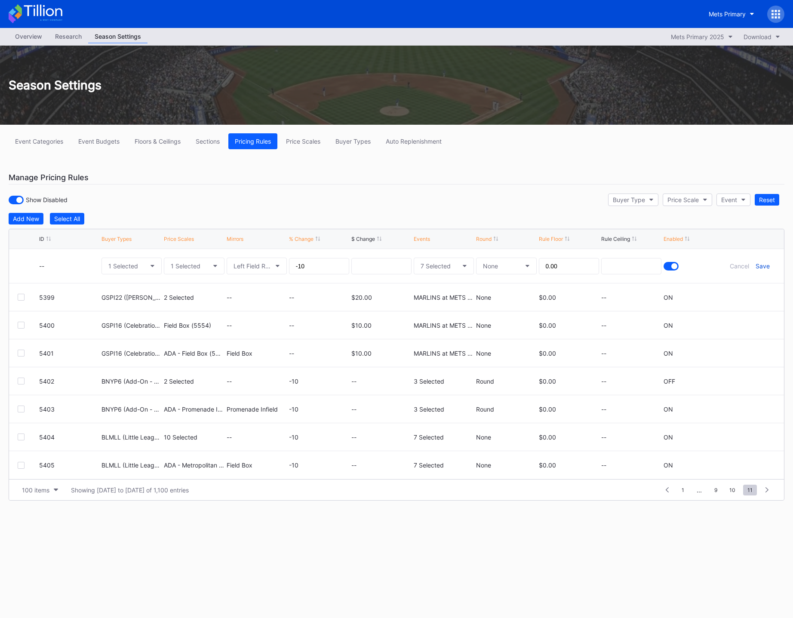
click at [762, 267] on div "Save" at bounding box center [762, 265] width 14 height 7
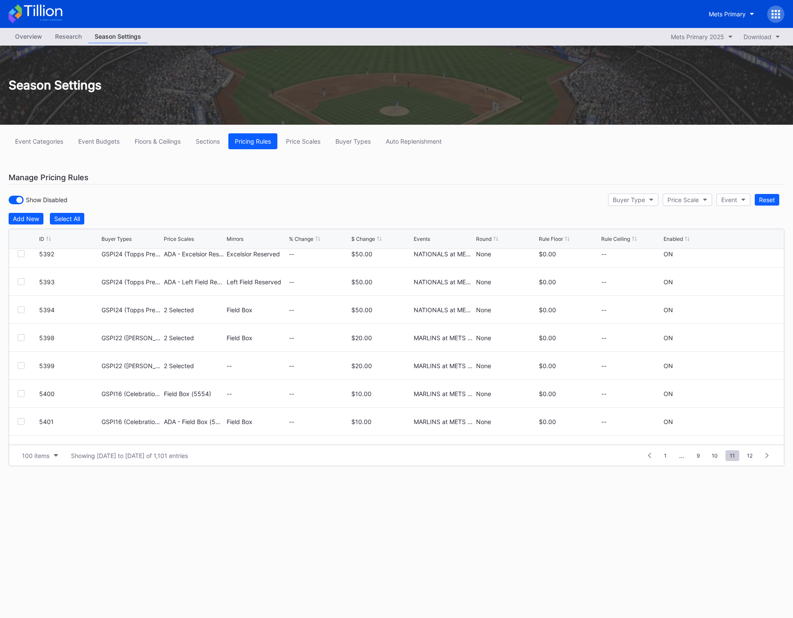
scroll to position [2598, 0]
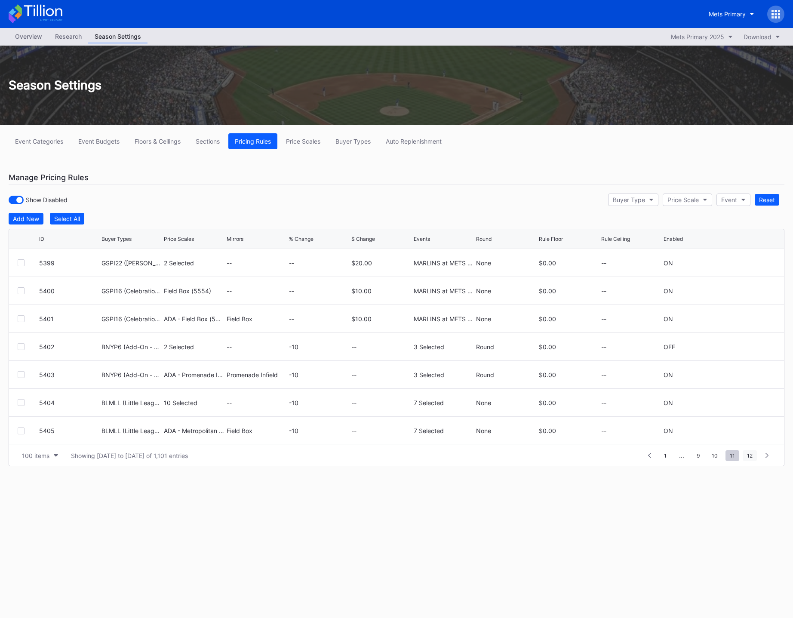
click at [749, 459] on span "12" at bounding box center [749, 455] width 14 height 11
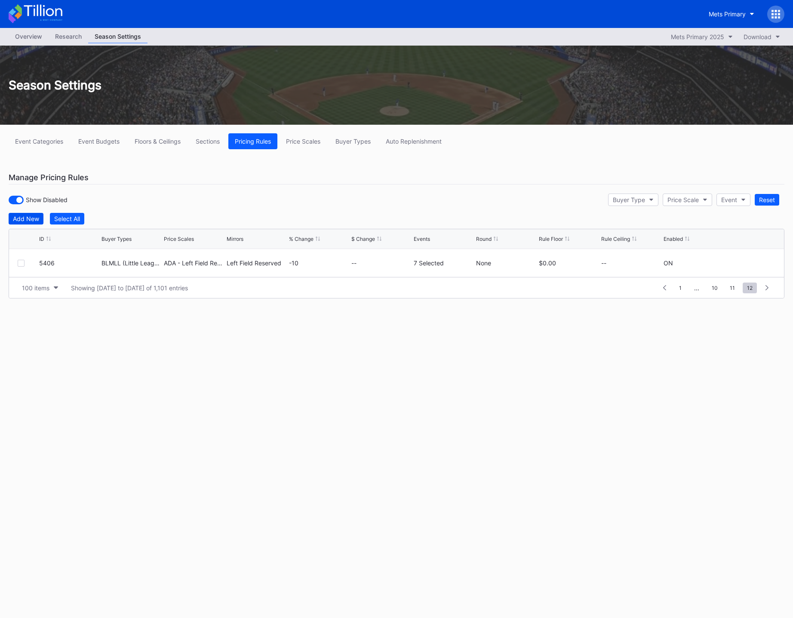
click at [21, 219] on div "Add New" at bounding box center [26, 218] width 26 height 7
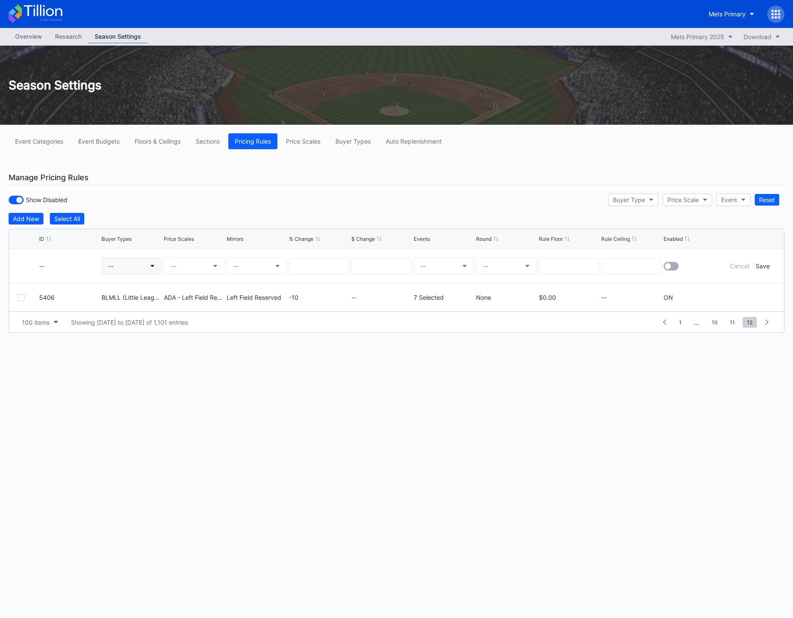
click at [132, 273] on button "--" at bounding box center [131, 265] width 60 height 17
type input "blmll"
click at [144, 319] on div "BLMLL (Little League)" at bounding box center [152, 316] width 62 height 7
click at [195, 267] on button "--" at bounding box center [194, 265] width 60 height 17
type input "ada - right"
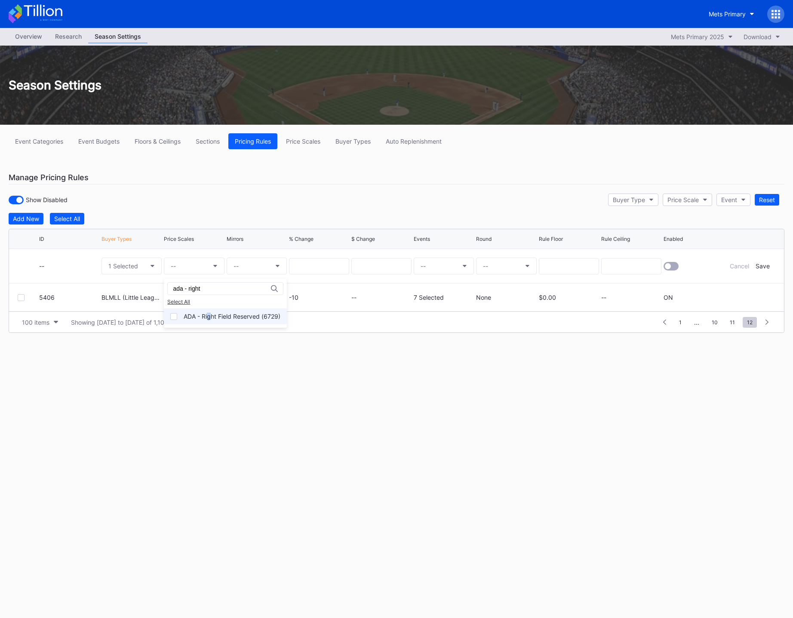
click at [209, 315] on div "ADA - Right Field Reserved (6729)" at bounding box center [232, 316] width 97 height 7
drag, startPoint x: 209, startPoint y: 315, endPoint x: 255, endPoint y: 215, distance: 109.8
click at [243, 267] on button "--" at bounding box center [257, 265] width 60 height 17
type input "right field"
click at [275, 323] on div "Right Field Reserved (6728)" at bounding box center [272, 322] width 79 height 7
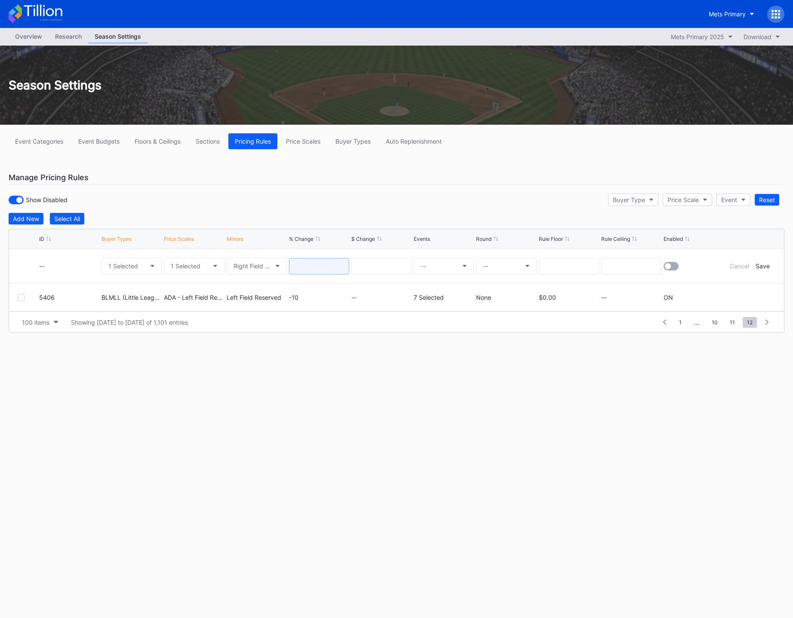
drag, startPoint x: 312, startPoint y: 267, endPoint x: 320, endPoint y: 267, distance: 8.2
click at [312, 267] on input at bounding box center [319, 266] width 60 height 16
type input "-10"
click at [374, 204] on div "Show Disabled Buyer Type Price Scale Event Reset" at bounding box center [396, 200] width 775 height 18
click at [433, 263] on button "--" at bounding box center [444, 265] width 60 height 17
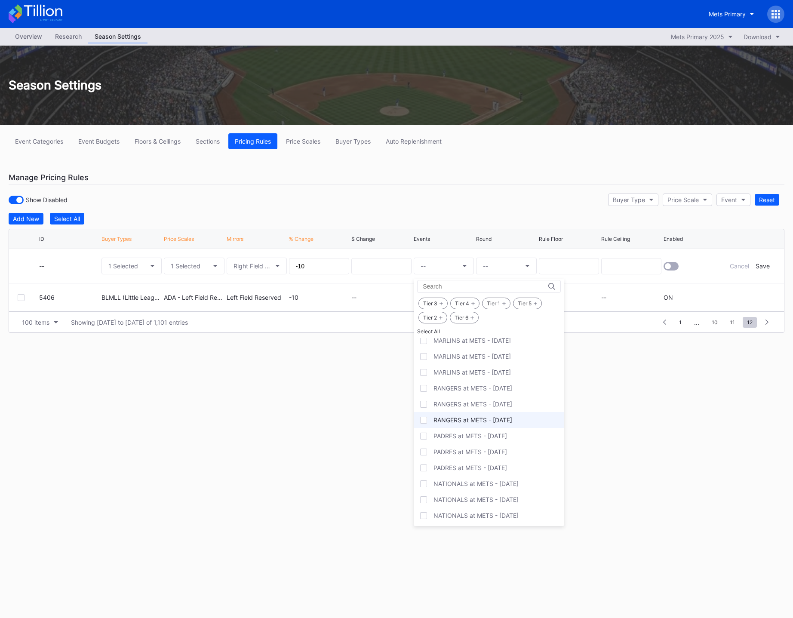
scroll to position [3, 0]
click at [485, 388] on div "RANGERS at METS - [DATE]" at bounding box center [472, 386] width 79 height 7
click at [493, 426] on div "RANGERS at METS - [DATE]" at bounding box center [489, 419] width 150 height 16
click at [490, 436] on div "PADRES at METS - [DATE]" at bounding box center [470, 434] width 74 height 7
click at [491, 451] on div "PADRES at METS - [DATE]" at bounding box center [470, 450] width 74 height 7
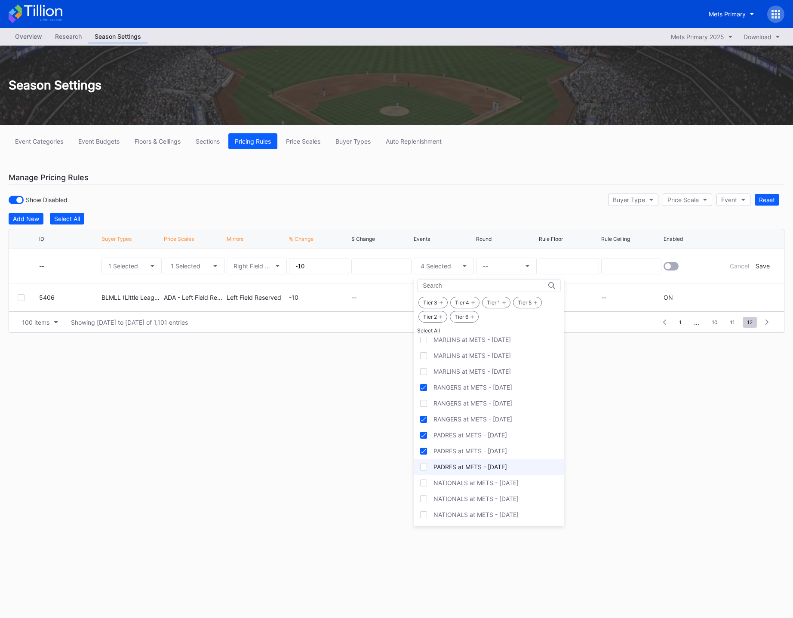
click at [492, 466] on div "PADRES at METS - [DATE]" at bounding box center [470, 466] width 74 height 7
click at [494, 481] on div "NATIONALS at METS - [DATE]" at bounding box center [475, 482] width 85 height 7
click at [503, 515] on div "NATIONALS at METS - [DATE]" at bounding box center [475, 514] width 85 height 7
drag, startPoint x: 498, startPoint y: 540, endPoint x: 496, endPoint y: 533, distance: 7.6
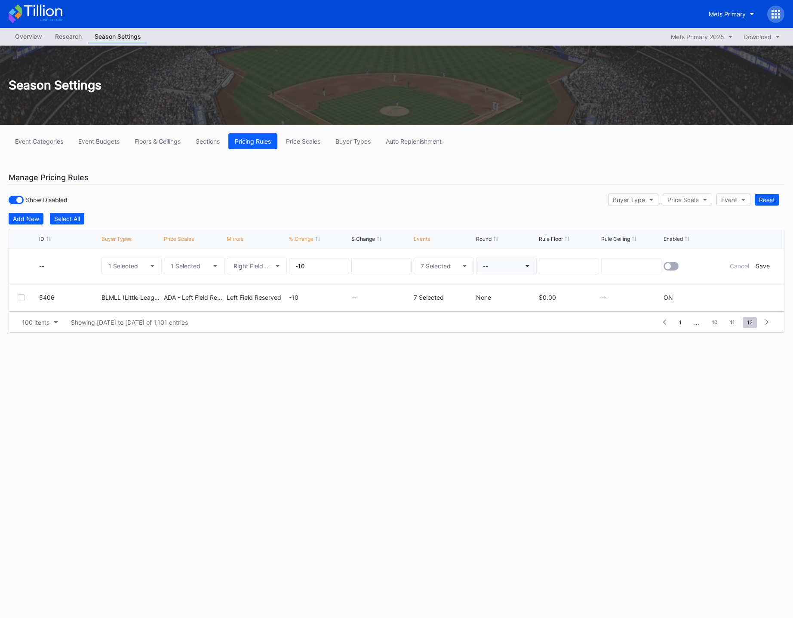
click at [501, 264] on button "--" at bounding box center [506, 265] width 60 height 17
drag, startPoint x: 496, startPoint y: 293, endPoint x: 508, endPoint y: 285, distance: 13.8
click at [496, 293] on div "None" at bounding box center [489, 289] width 15 height 7
click at [572, 264] on input at bounding box center [569, 266] width 60 height 16
type input "0.00"
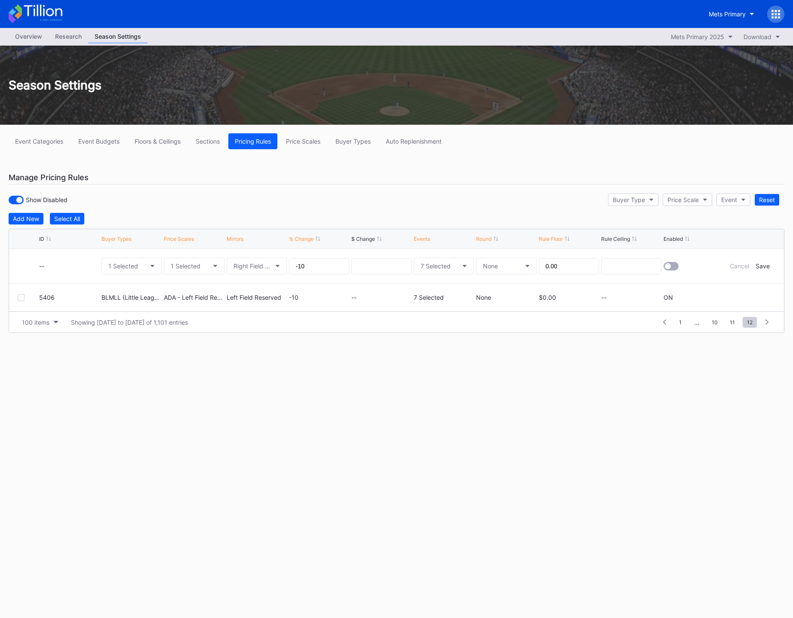
click at [672, 269] on div at bounding box center [670, 266] width 15 height 9
click at [755, 265] on div "Save" at bounding box center [762, 265] width 14 height 7
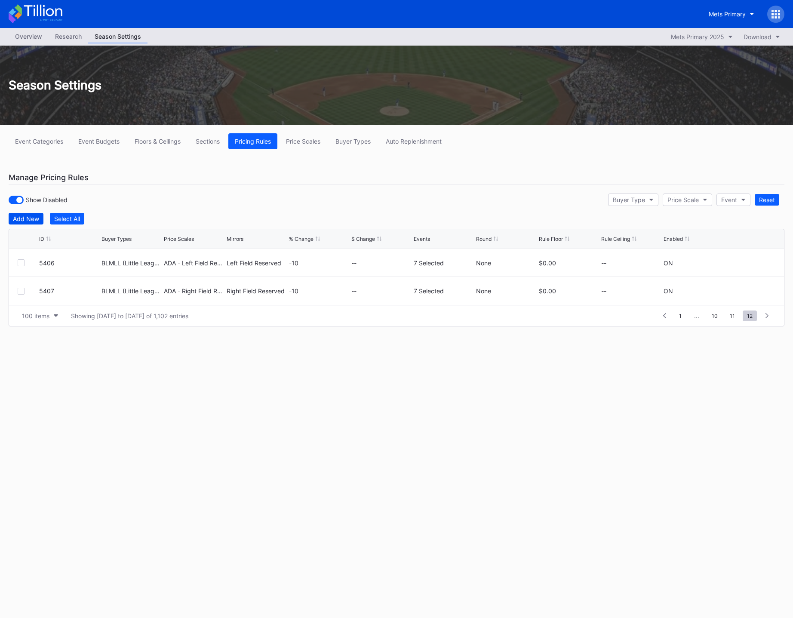
click at [21, 219] on div "Add New" at bounding box center [26, 218] width 26 height 7
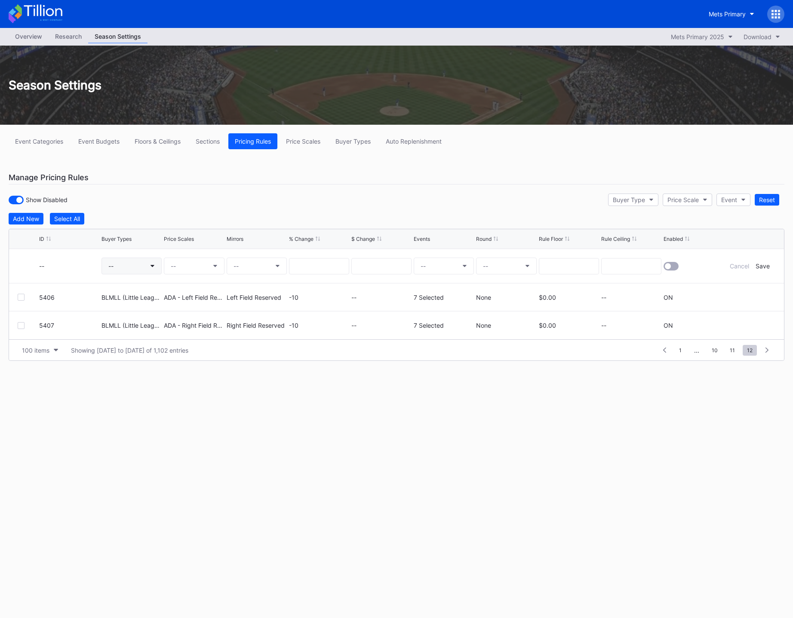
click at [116, 260] on button "--" at bounding box center [131, 265] width 60 height 17
type input "blmll"
click at [150, 319] on div "BLMLL (Little League)" at bounding box center [152, 316] width 62 height 7
click at [194, 265] on button "--" at bounding box center [194, 265] width 60 height 17
type input "big"
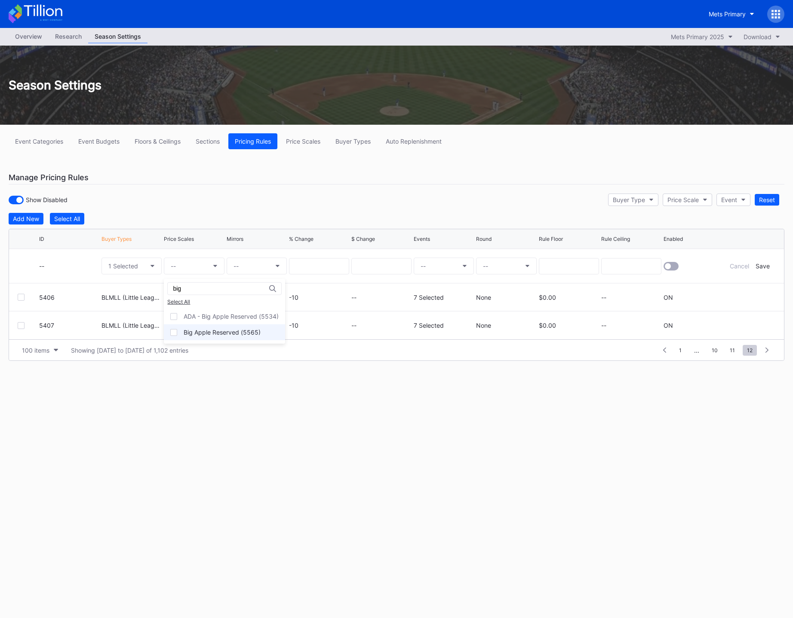
click at [224, 337] on div "Big Apple Reserved (5565)" at bounding box center [224, 332] width 121 height 16
drag, startPoint x: 247, startPoint y: 263, endPoint x: 255, endPoint y: 263, distance: 8.2
click at [253, 267] on button "--" at bounding box center [257, 265] width 60 height 17
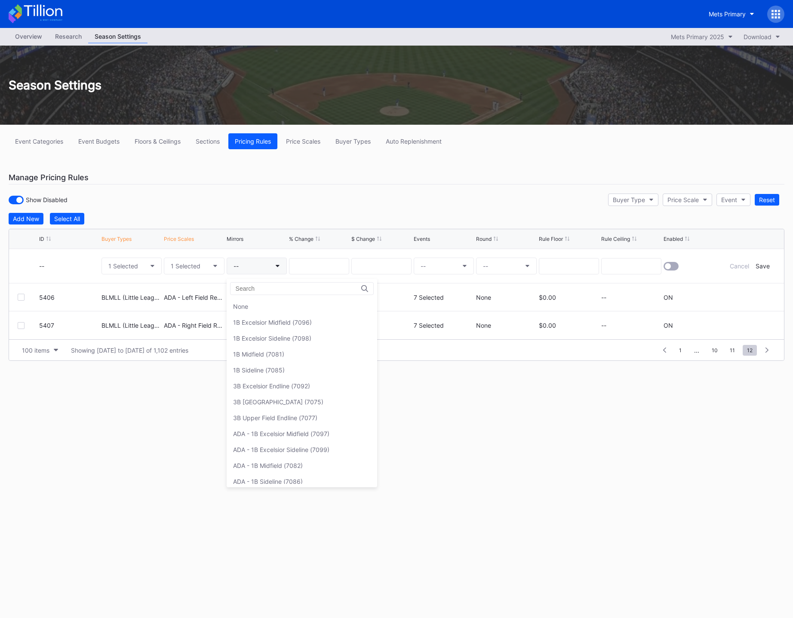
type input "a"
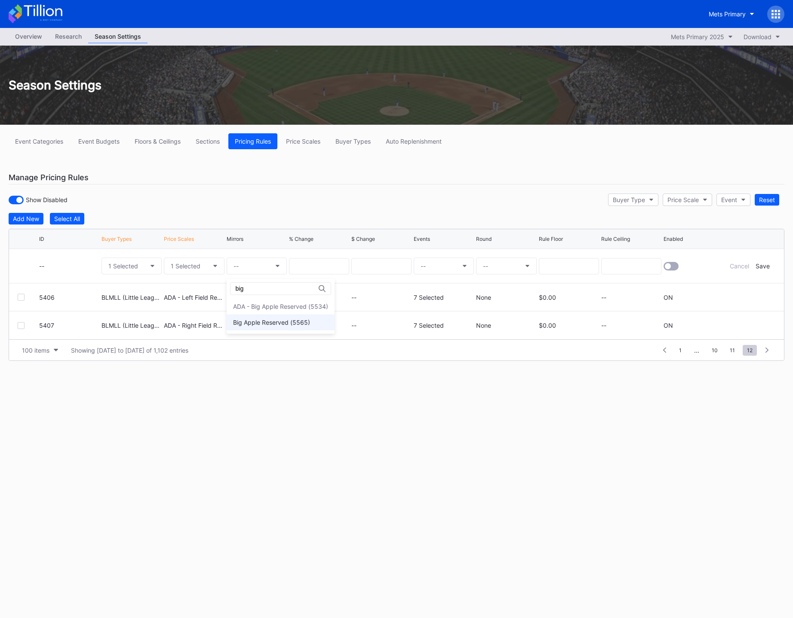
type input "big"
click at [262, 324] on div "Big Apple Reserved (5565)" at bounding box center [271, 322] width 77 height 7
click at [186, 262] on button "1 Selected" at bounding box center [194, 265] width 60 height 17
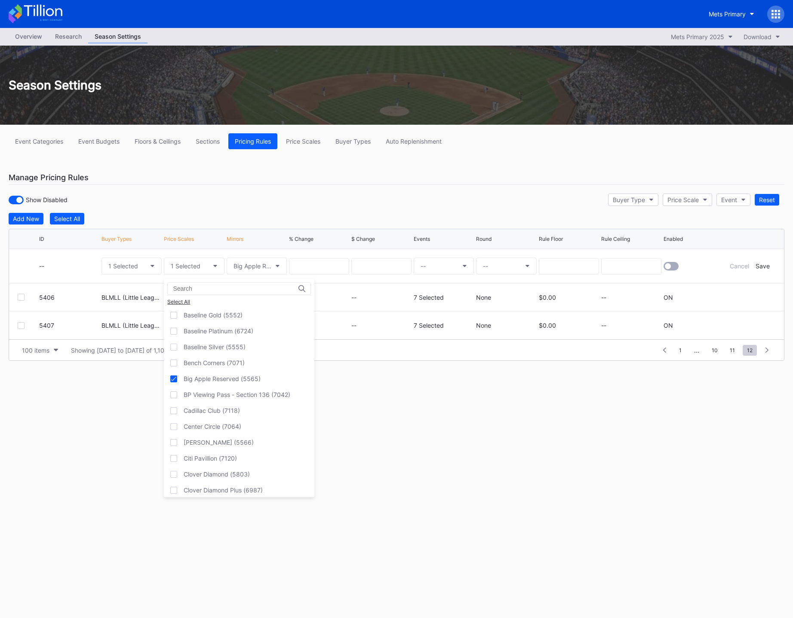
scroll to position [860, 0]
click at [210, 383] on div "Big Apple Reserved (5565)" at bounding box center [239, 379] width 150 height 16
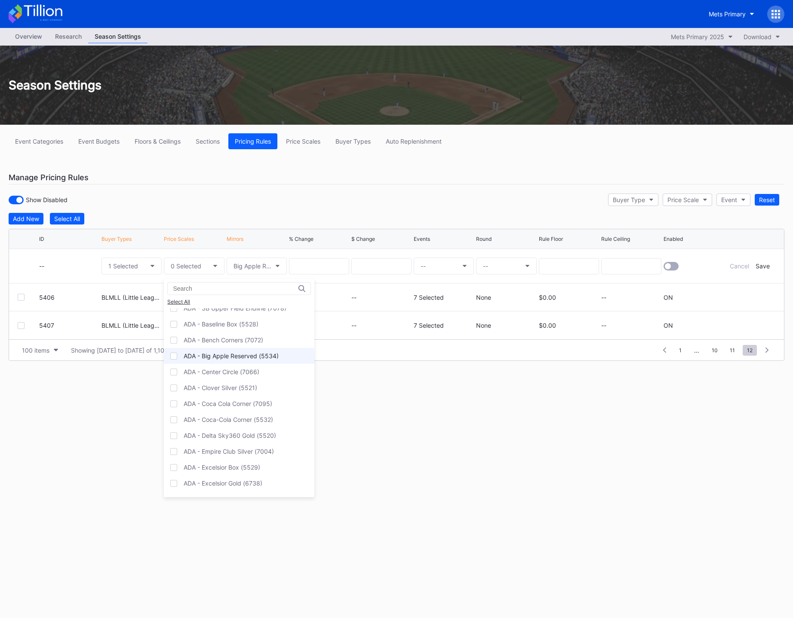
click at [236, 357] on div "ADA - Big Apple Reserved (5534)" at bounding box center [231, 355] width 95 height 7
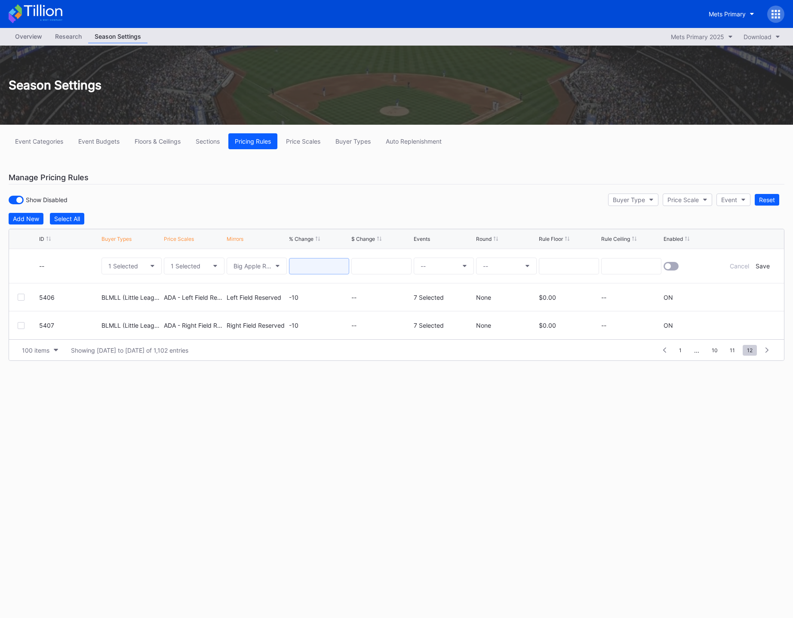
click at [322, 263] on input at bounding box center [319, 266] width 60 height 16
type input "-10"
click at [446, 263] on button "--" at bounding box center [444, 265] width 60 height 17
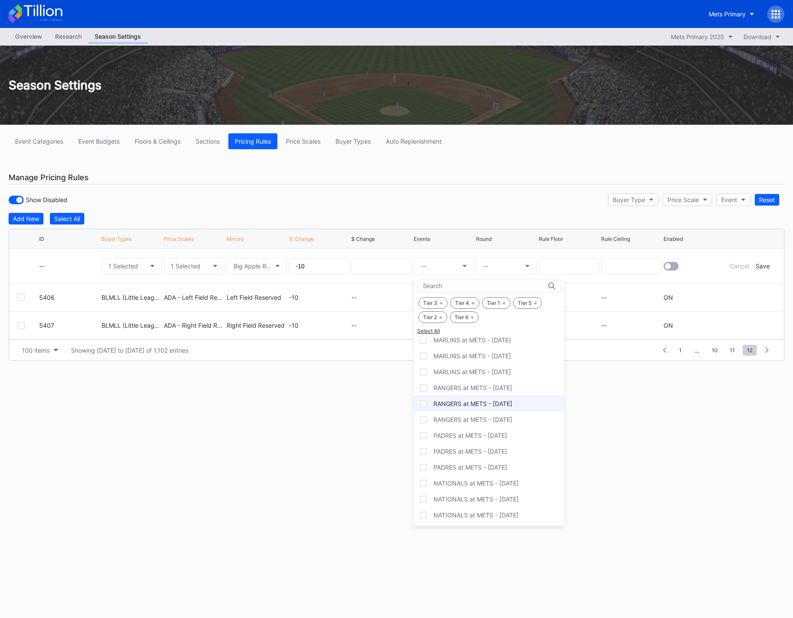
scroll to position [3, 0]
click at [483, 390] on div "RANGERS at METS - [DATE]" at bounding box center [472, 386] width 79 height 7
click at [488, 414] on div "RANGERS at METS - [DATE]" at bounding box center [489, 419] width 150 height 16
click at [488, 437] on div "PADRES at METS - [DATE]" at bounding box center [470, 434] width 74 height 7
click at [490, 452] on div "PADRES at METS - [DATE]" at bounding box center [470, 450] width 74 height 7
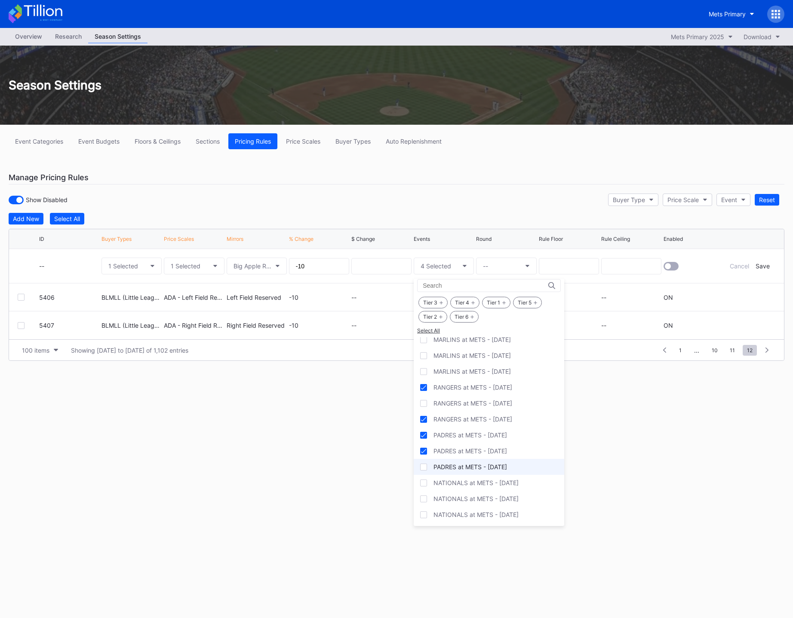
click at [491, 470] on div "PADRES at METS - [DATE]" at bounding box center [470, 466] width 74 height 7
click at [496, 486] on div "NATIONALS at METS - [DATE]" at bounding box center [475, 482] width 85 height 7
click at [503, 513] on div "NATIONALS at METS - [DATE]" at bounding box center [475, 514] width 85 height 7
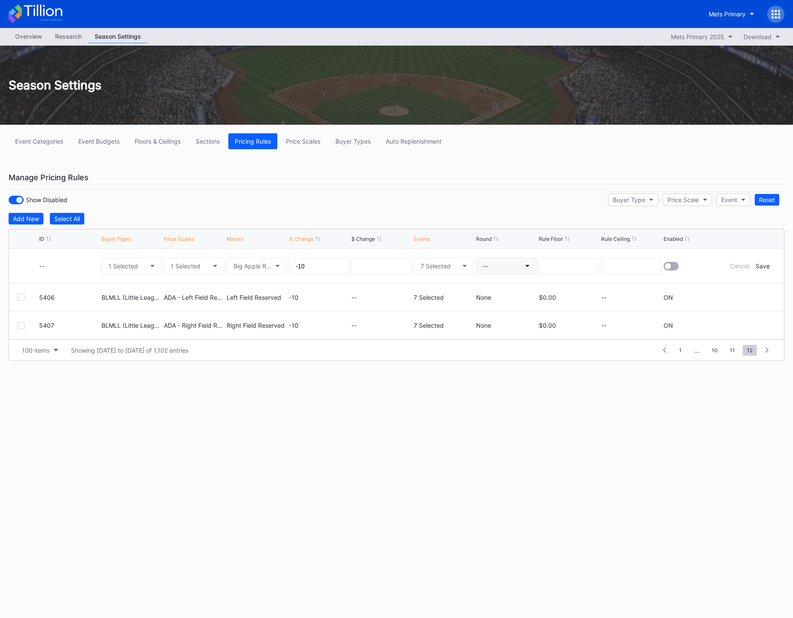
click at [507, 259] on button "--" at bounding box center [506, 265] width 60 height 17
click at [501, 291] on div "None" at bounding box center [491, 290] width 31 height 16
click at [558, 270] on input at bounding box center [569, 266] width 60 height 16
type input "0.00"
click at [669, 268] on div at bounding box center [668, 266] width 6 height 6
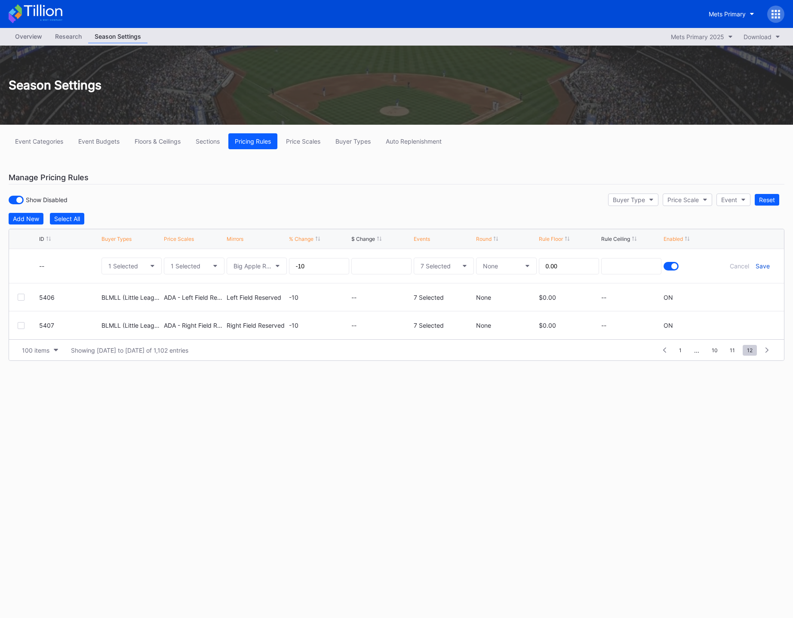
click at [763, 268] on div "Save" at bounding box center [762, 265] width 14 height 7
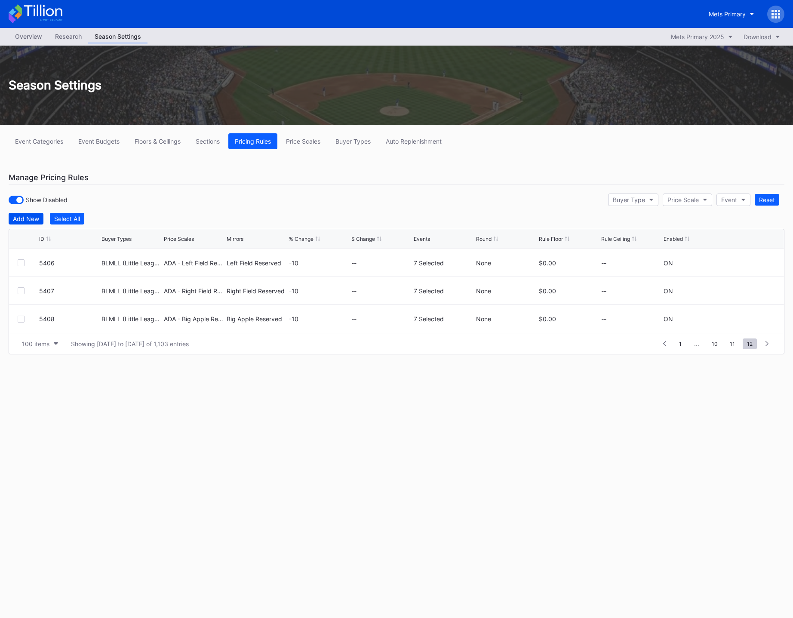
click at [31, 222] on div "Add New" at bounding box center [26, 218] width 26 height 7
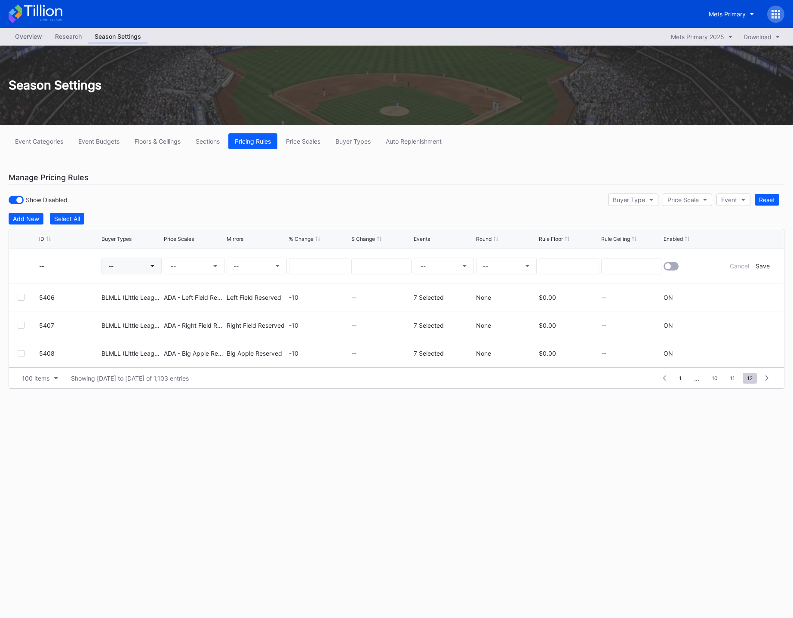
click at [143, 271] on button "--" at bounding box center [131, 265] width 60 height 17
type input "blmll"
click at [158, 317] on div "BLMLL (Little League)" at bounding box center [152, 316] width 62 height 7
click at [194, 263] on button "--" at bounding box center [194, 265] width 60 height 17
type input "ada - mil"
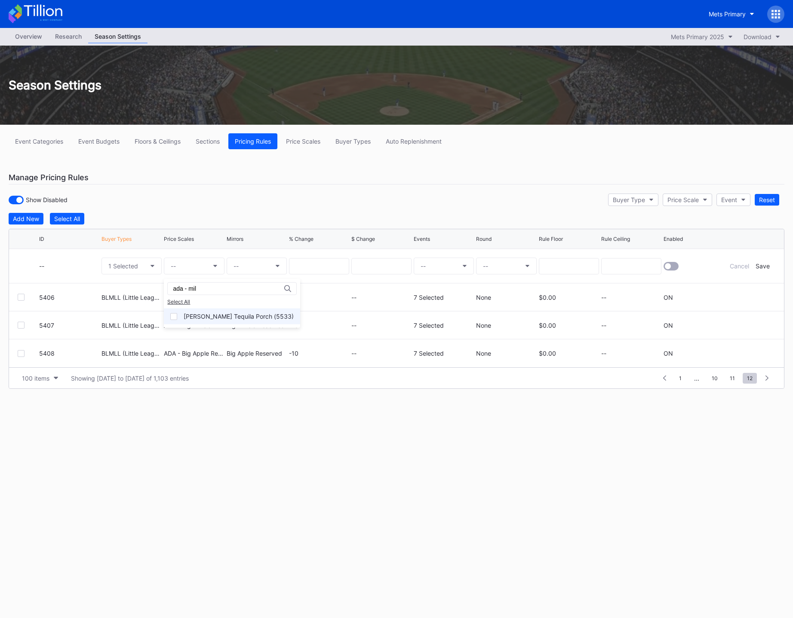
click at [214, 313] on div "[PERSON_NAME] Tequila Porch (5533)" at bounding box center [239, 316] width 110 height 7
click at [250, 264] on button "--" at bounding box center [257, 265] width 60 height 17
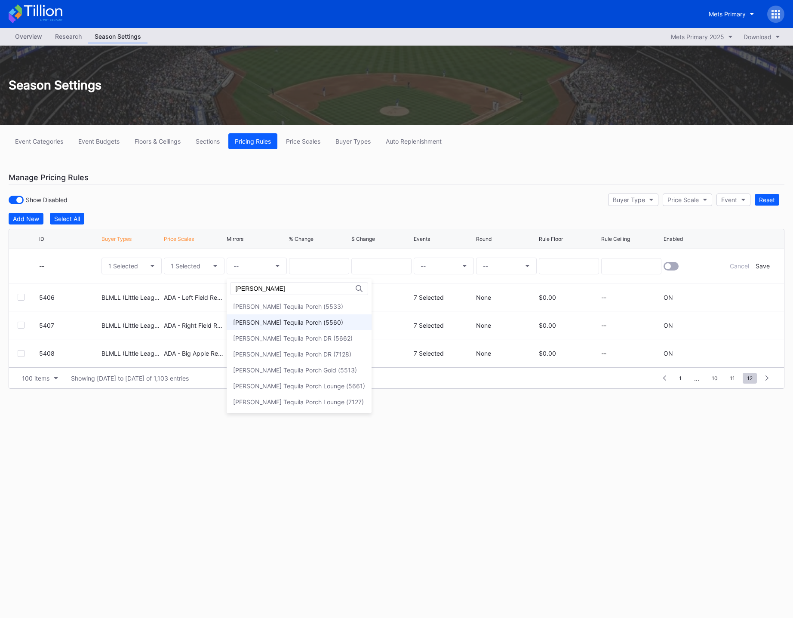
type input "[PERSON_NAME]"
click at [269, 322] on div "[PERSON_NAME] Tequila Porch (5560)" at bounding box center [288, 322] width 110 height 7
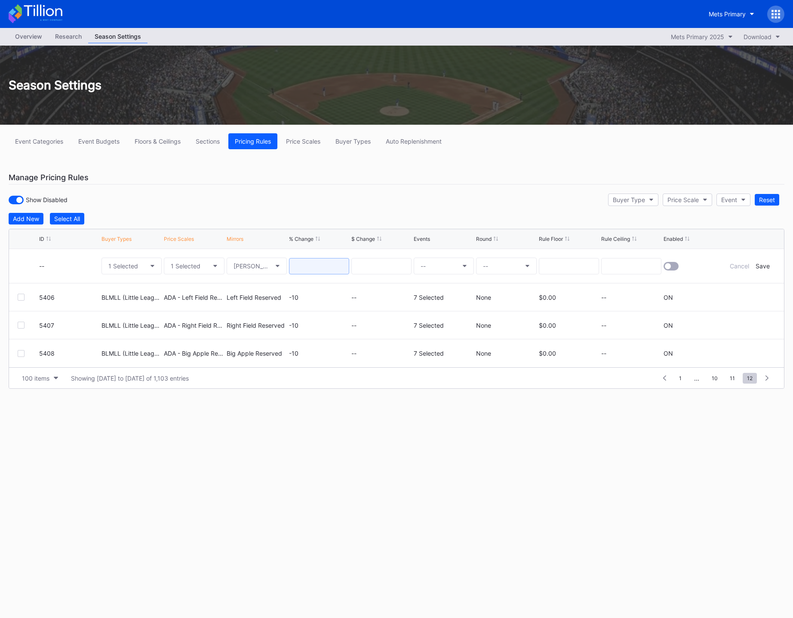
click at [305, 267] on input at bounding box center [319, 266] width 60 height 16
type input "="
type input "-10"
click at [430, 263] on button "--" at bounding box center [444, 265] width 60 height 17
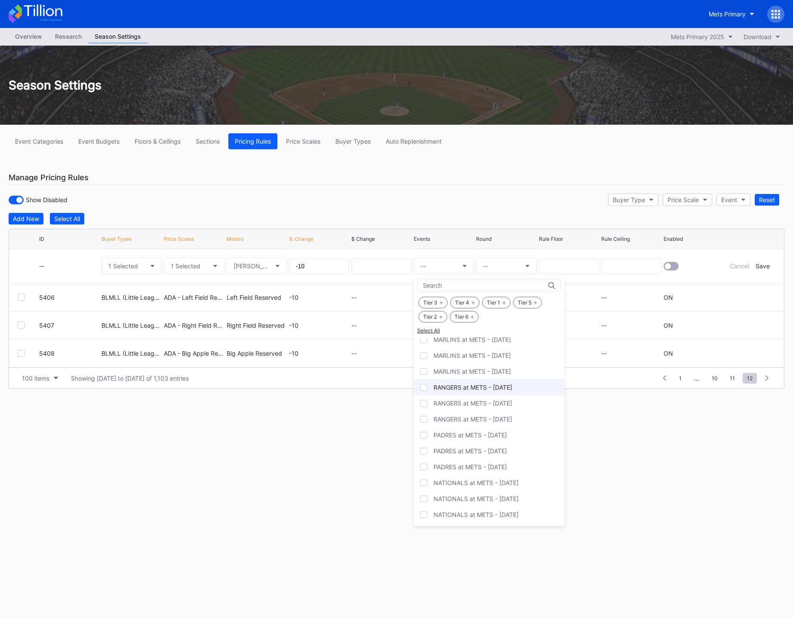
click at [494, 390] on div "RANGERS at METS - [DATE]" at bounding box center [472, 386] width 79 height 7
click at [493, 428] on div "PADRES at METS - [DATE]" at bounding box center [489, 435] width 150 height 16
click at [495, 423] on div "RANGERS at METS - [DATE]" at bounding box center [489, 419] width 150 height 16
click at [494, 448] on div "PADRES at METS - [DATE]" at bounding box center [470, 450] width 74 height 7
click at [493, 466] on div "PADRES at METS - [DATE]" at bounding box center [470, 466] width 74 height 7
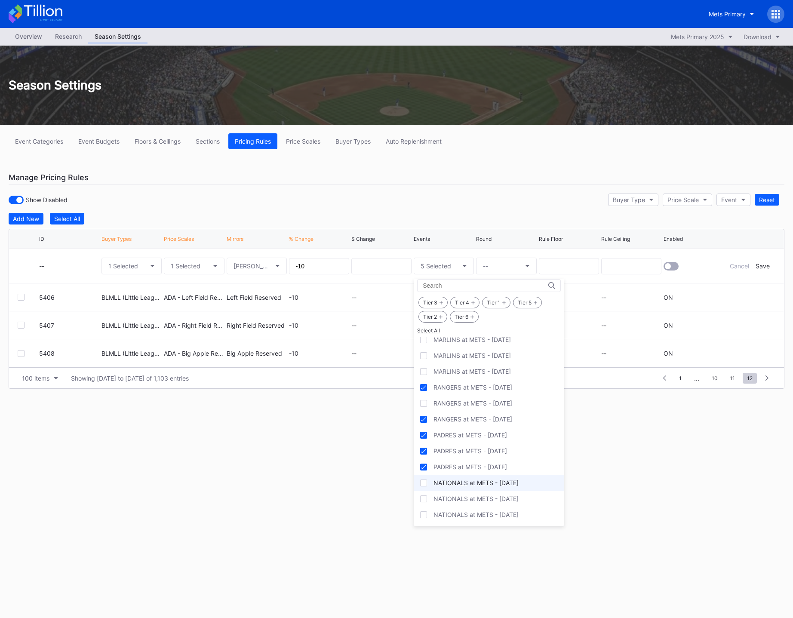
click at [498, 481] on div "NATIONALS at METS - [DATE]" at bounding box center [475, 482] width 85 height 7
click at [505, 516] on div "NATIONALS at METS - [DATE]" at bounding box center [475, 514] width 85 height 7
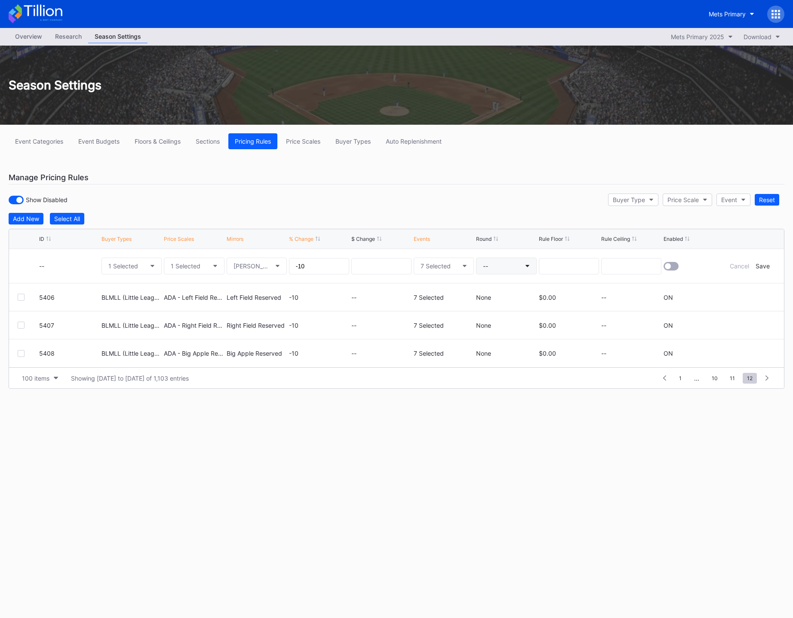
click at [502, 265] on button "--" at bounding box center [506, 265] width 60 height 17
click at [502, 288] on div "None" at bounding box center [491, 290] width 31 height 16
click at [557, 269] on input at bounding box center [569, 266] width 60 height 16
type input "0.00"
click at [668, 264] on div at bounding box center [668, 266] width 6 height 6
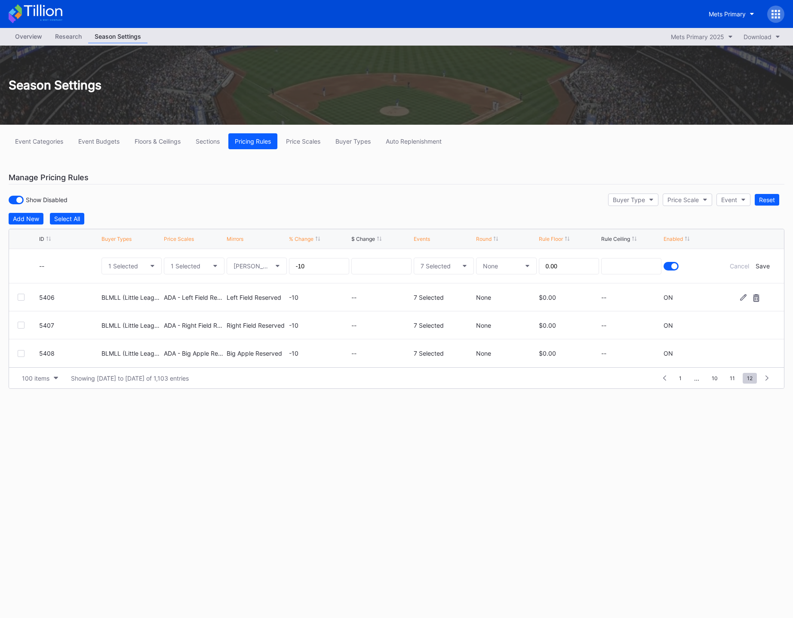
click at [764, 265] on div "Save" at bounding box center [762, 265] width 14 height 7
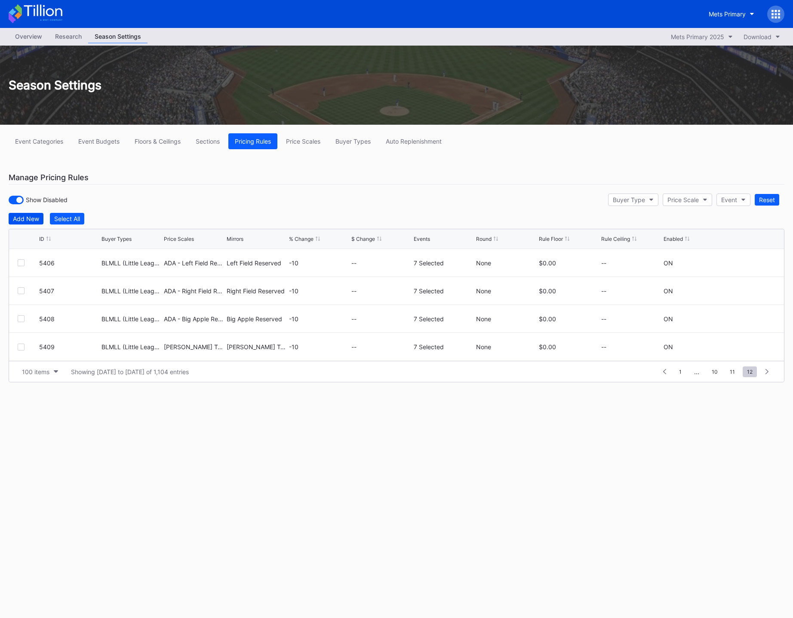
click at [21, 216] on div "Add New" at bounding box center [26, 218] width 26 height 7
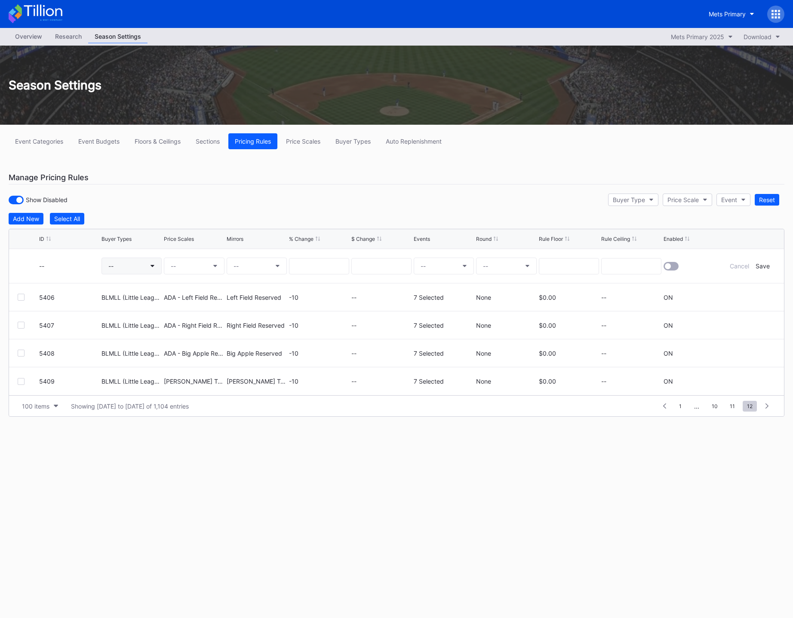
click at [115, 260] on button "--" at bounding box center [131, 265] width 60 height 17
type input "blmll"
click at [157, 320] on div "BLMLL (Little League)" at bounding box center [151, 316] width 100 height 16
click at [187, 267] on button "--" at bounding box center [194, 265] width 60 height 17
type input "ada - promen"
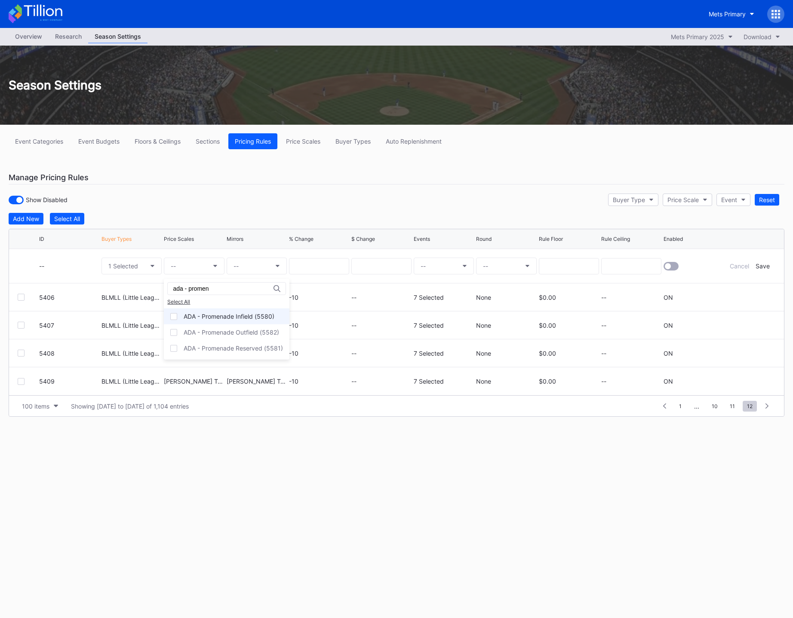
click at [240, 320] on div "ADA - Promenade Infield (5580)" at bounding box center [227, 316] width 126 height 16
click at [261, 265] on button "--" at bounding box center [257, 265] width 60 height 17
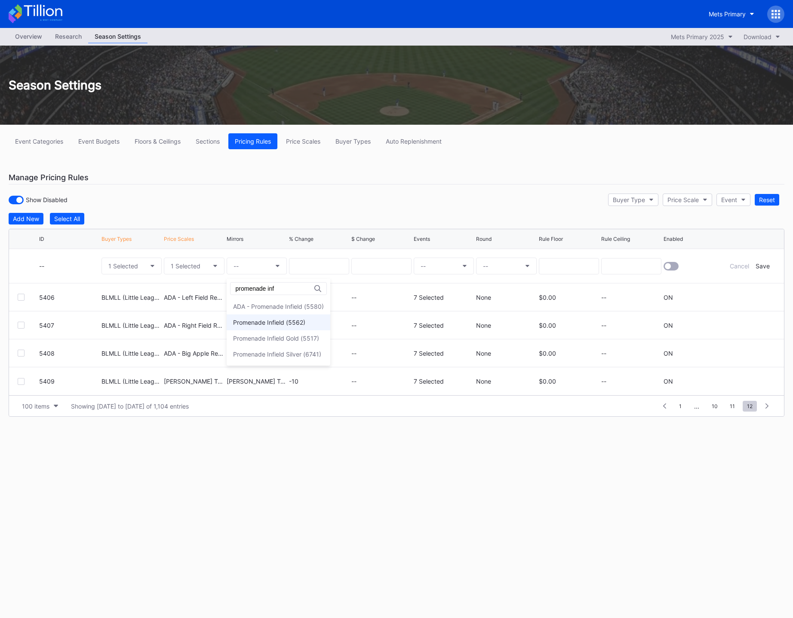
type input "promenade inf"
click at [268, 322] on div "Promenade Infield (5562)" at bounding box center [269, 322] width 72 height 7
click at [302, 258] on input at bounding box center [319, 266] width 60 height 16
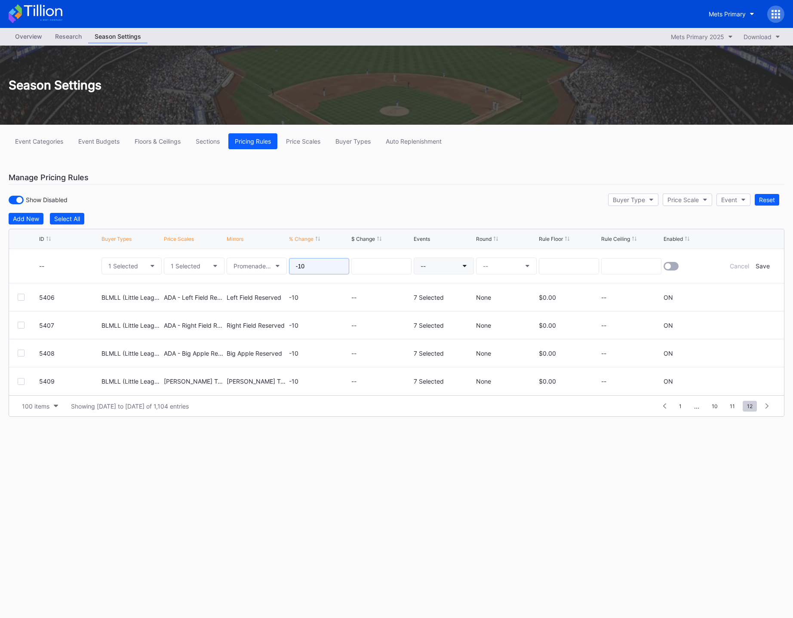
type input "-10"
click at [439, 269] on button "--" at bounding box center [444, 265] width 60 height 17
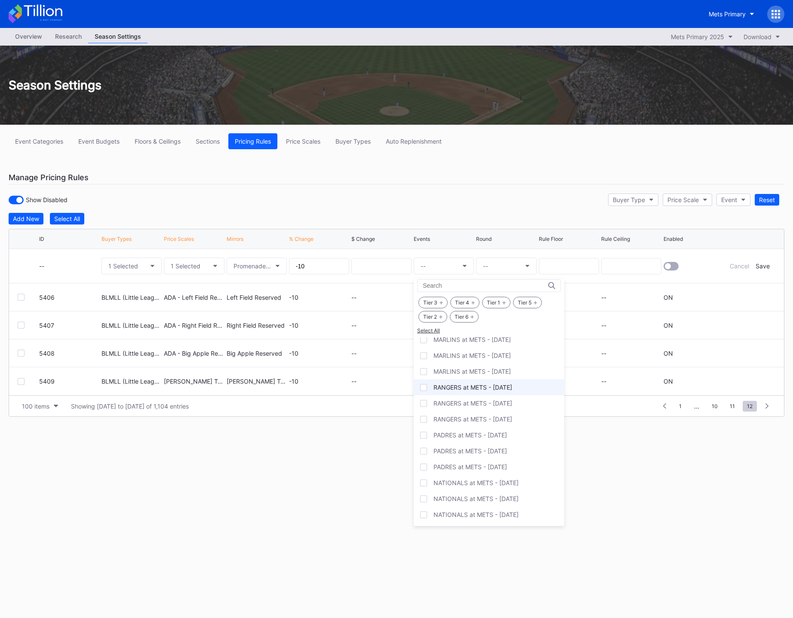
click at [498, 390] on div "RANGERS at METS - [DATE]" at bounding box center [472, 386] width 79 height 7
click at [491, 419] on div "RANGERS at METS - [DATE]" at bounding box center [472, 418] width 79 height 7
click at [499, 435] on div "PADRES at METS - [DATE]" at bounding box center [470, 434] width 74 height 7
click at [497, 450] on div "PADRES at METS - [DATE]" at bounding box center [470, 450] width 74 height 7
click at [498, 466] on div "PADRES at METS - [DATE]" at bounding box center [470, 466] width 74 height 7
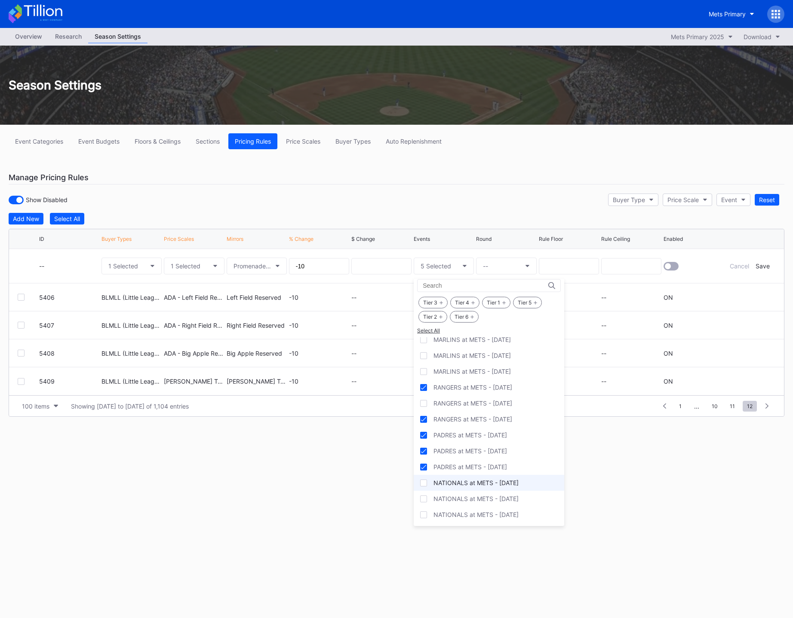
click at [503, 487] on div "NATIONALS at METS - [DATE]" at bounding box center [489, 483] width 150 height 16
click at [511, 515] on div "NATIONALS at METS - [DATE]" at bounding box center [475, 514] width 85 height 7
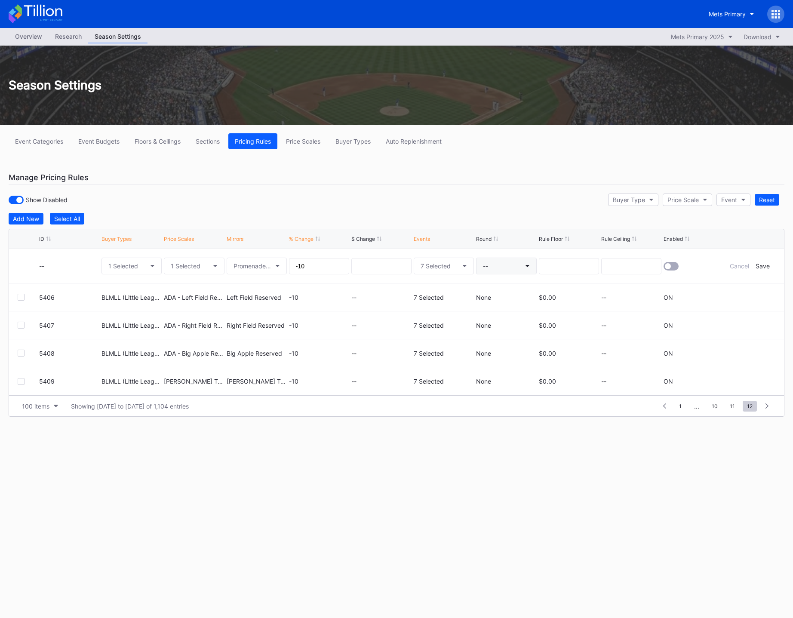
click at [497, 266] on button "--" at bounding box center [506, 265] width 60 height 17
click at [496, 285] on div "None" at bounding box center [491, 290] width 31 height 16
click at [560, 267] on input at bounding box center [569, 266] width 60 height 16
type input "0.00"
click at [668, 267] on div at bounding box center [668, 266] width 6 height 6
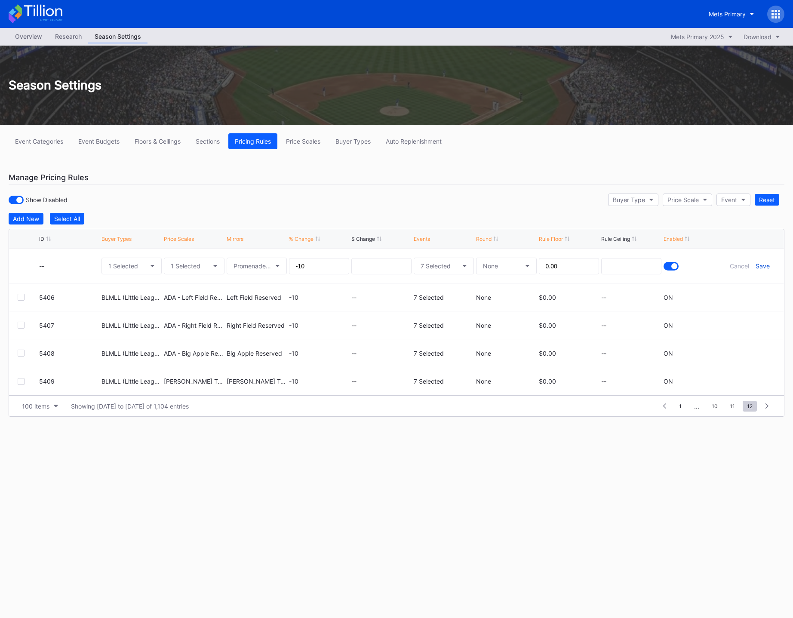
click at [762, 267] on div "Save" at bounding box center [762, 265] width 14 height 7
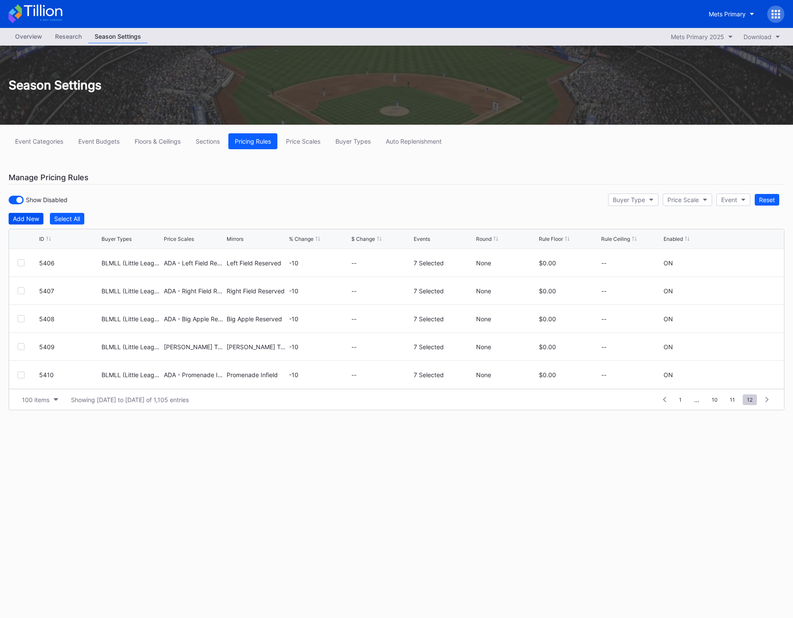
click at [22, 221] on div "Add New" at bounding box center [26, 218] width 26 height 7
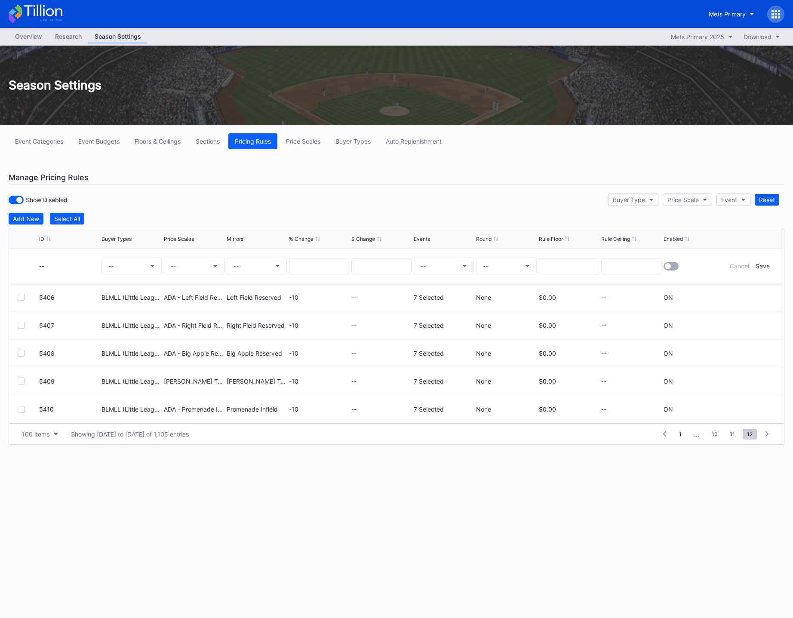
click at [123, 256] on div "--" at bounding box center [131, 266] width 60 height 34
click at [123, 267] on button "--" at bounding box center [131, 265] width 60 height 17
type input "blmll"
click at [141, 319] on div "BLMLL (Little League)" at bounding box center [152, 316] width 62 height 7
click at [195, 267] on button "--" at bounding box center [194, 265] width 60 height 17
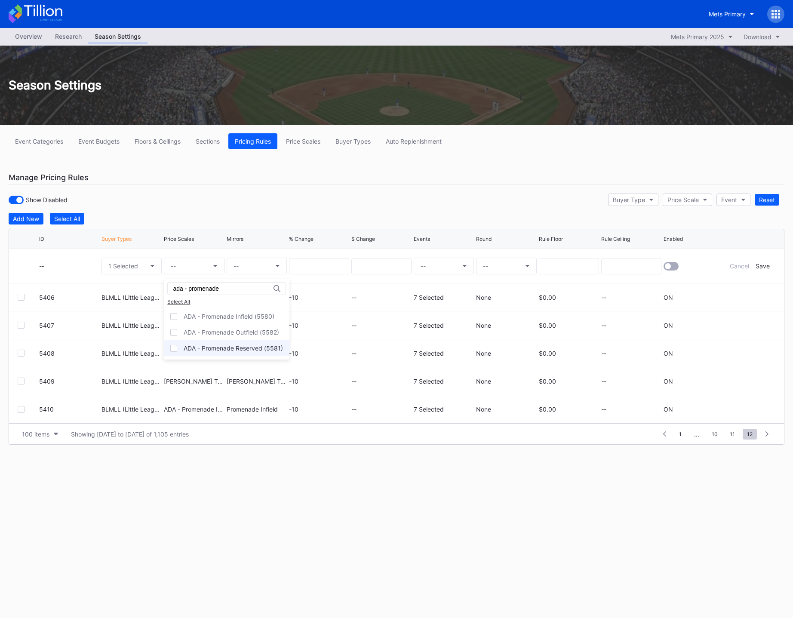
type input "ada - promenade"
click at [242, 352] on div "ADA - Promenade Reserved (5581)" at bounding box center [227, 348] width 126 height 16
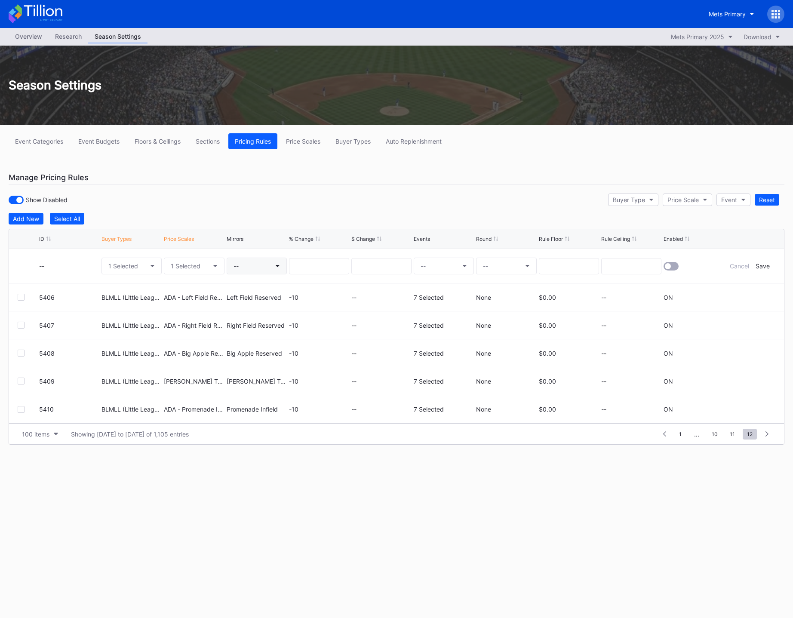
click at [254, 264] on button "--" at bounding box center [257, 265] width 60 height 17
type input "promenade [PERSON_NAME]"
click at [275, 325] on div "Promenade Reserved (5563)" at bounding box center [274, 322] width 82 height 7
click at [324, 259] on input at bounding box center [319, 266] width 60 height 16
type input "-10"
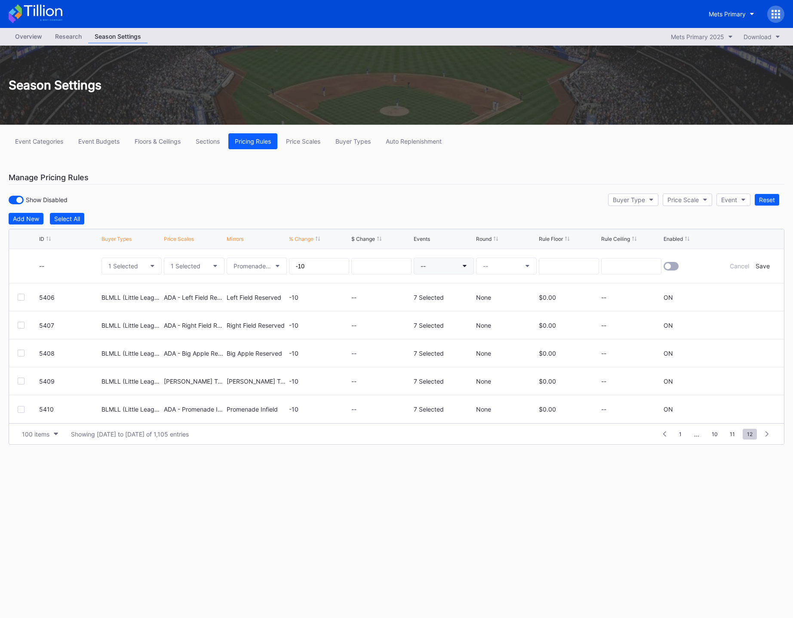
click at [421, 263] on div "--" at bounding box center [422, 265] width 5 height 7
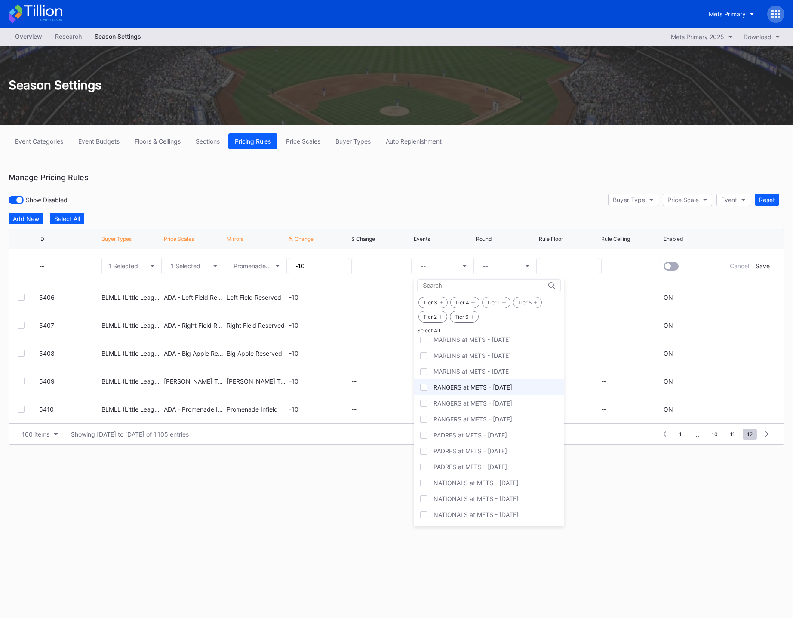
click at [473, 389] on div "RANGERS at METS - [DATE]" at bounding box center [472, 386] width 79 height 7
click at [471, 422] on div "RANGERS at METS - [DATE]" at bounding box center [472, 418] width 79 height 7
click at [474, 436] on div "PADRES at METS - [DATE]" at bounding box center [470, 434] width 74 height 7
click at [476, 450] on div "PADRES at METS - [DATE]" at bounding box center [470, 450] width 74 height 7
click at [482, 471] on div "PADRES at METS - [DATE]" at bounding box center [489, 467] width 150 height 16
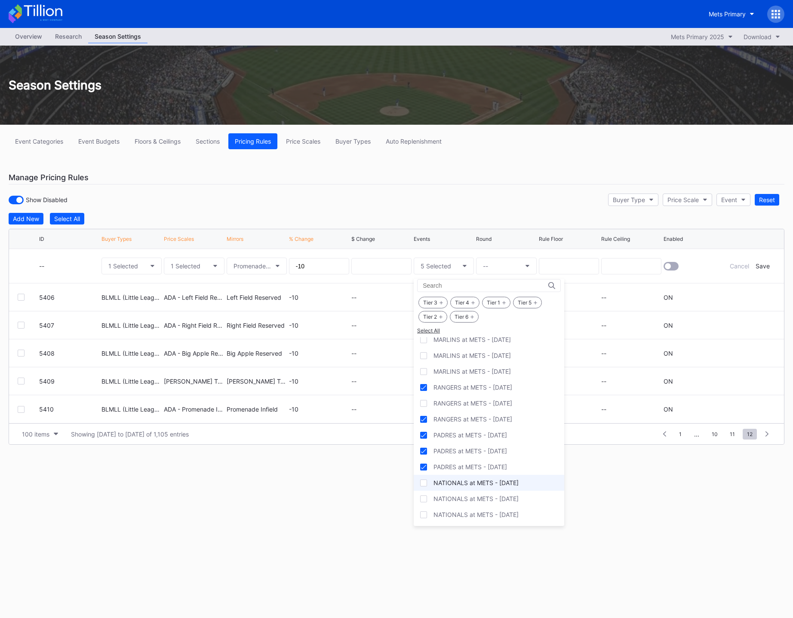
click at [484, 485] on div "NATIONALS at METS - [DATE]" at bounding box center [475, 482] width 85 height 7
click at [492, 521] on div "NATIONALS at METS - [DATE]" at bounding box center [489, 514] width 150 height 16
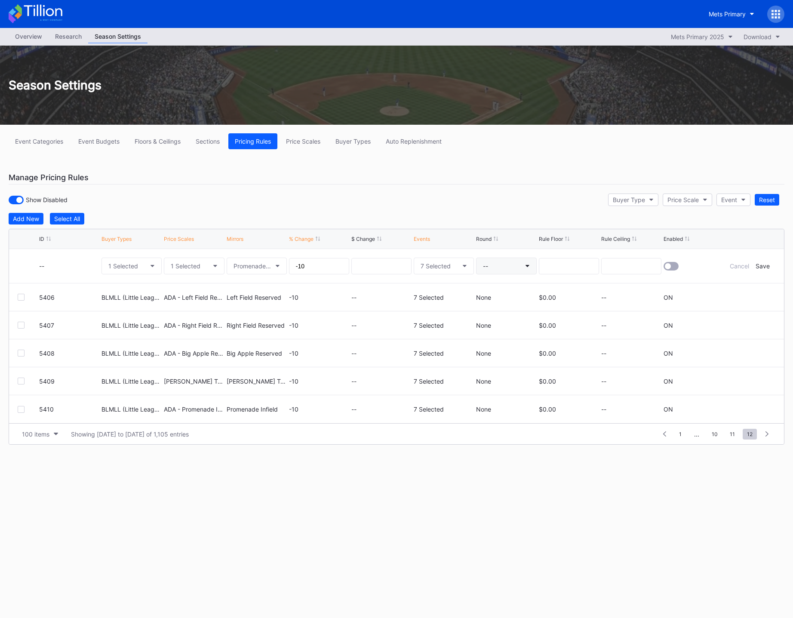
click at [498, 264] on button "--" at bounding box center [506, 265] width 60 height 17
click at [489, 293] on div "None" at bounding box center [489, 289] width 15 height 7
click at [586, 267] on input at bounding box center [569, 266] width 60 height 16
type input "0.00"
click at [668, 269] on div at bounding box center [668, 266] width 6 height 6
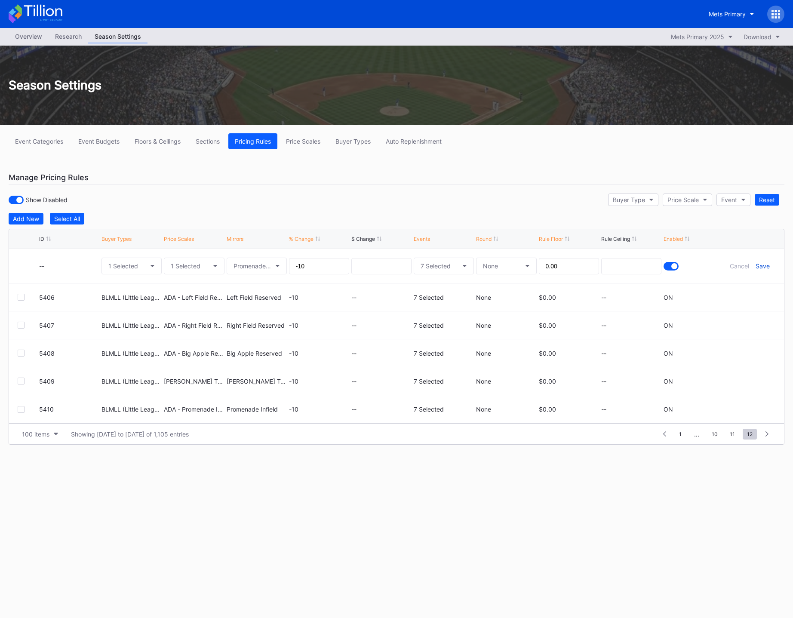
click at [760, 266] on div "Save" at bounding box center [762, 265] width 14 height 7
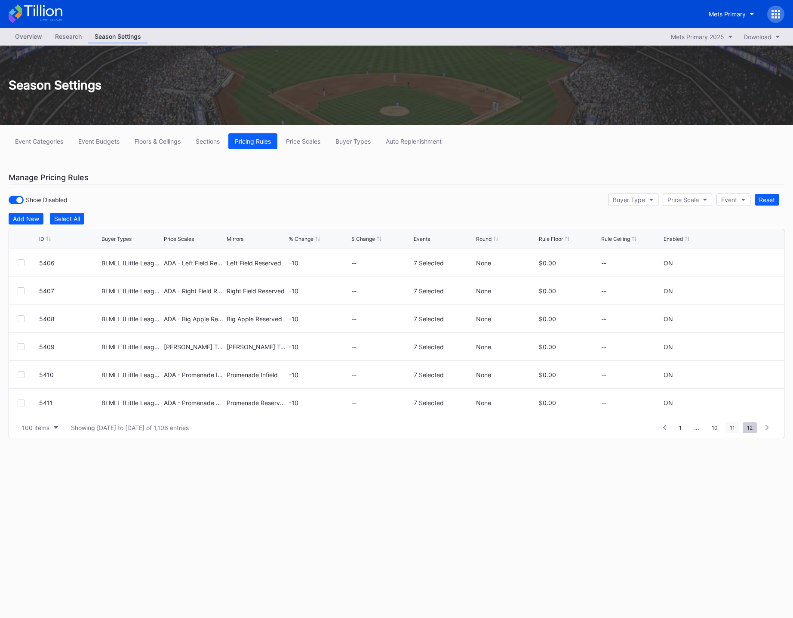
click at [735, 427] on span "11" at bounding box center [732, 427] width 14 height 11
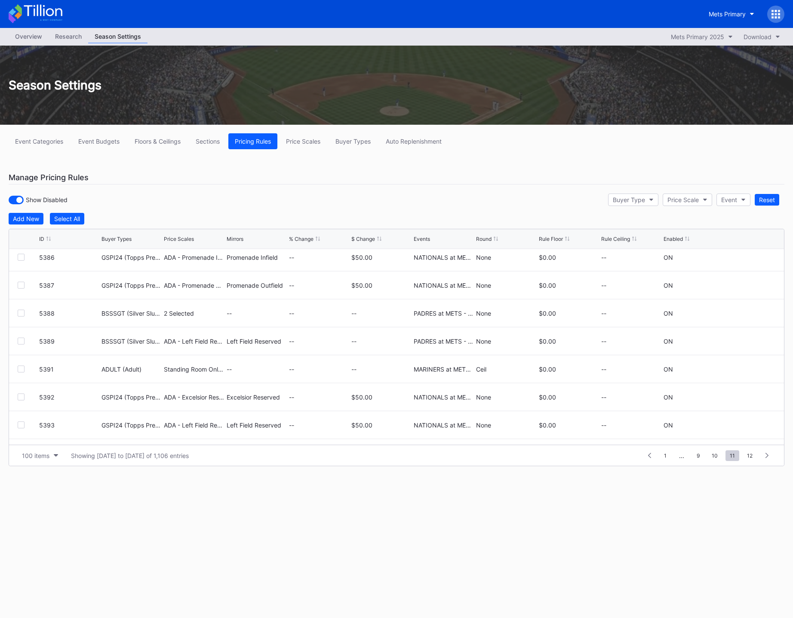
scroll to position [2598, 0]
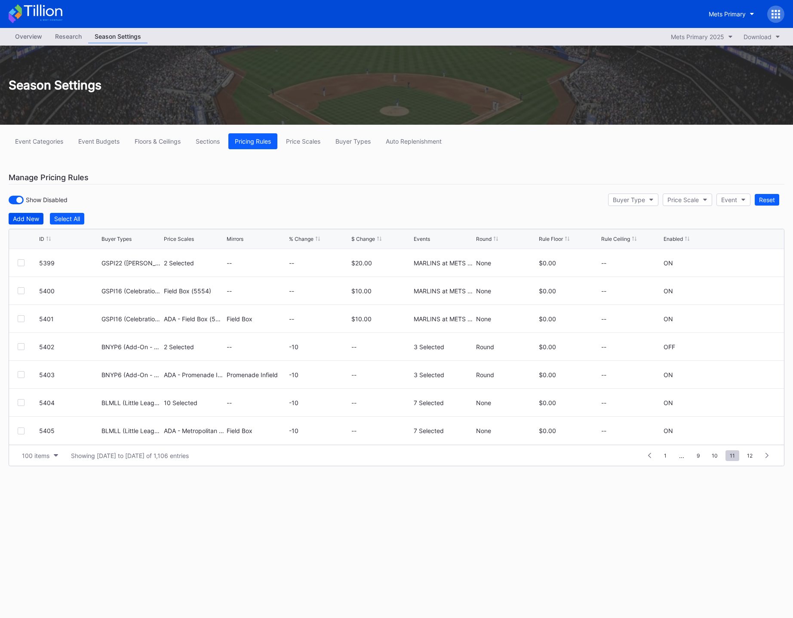
click at [9, 216] on button "Add New" at bounding box center [26, 219] width 35 height 12
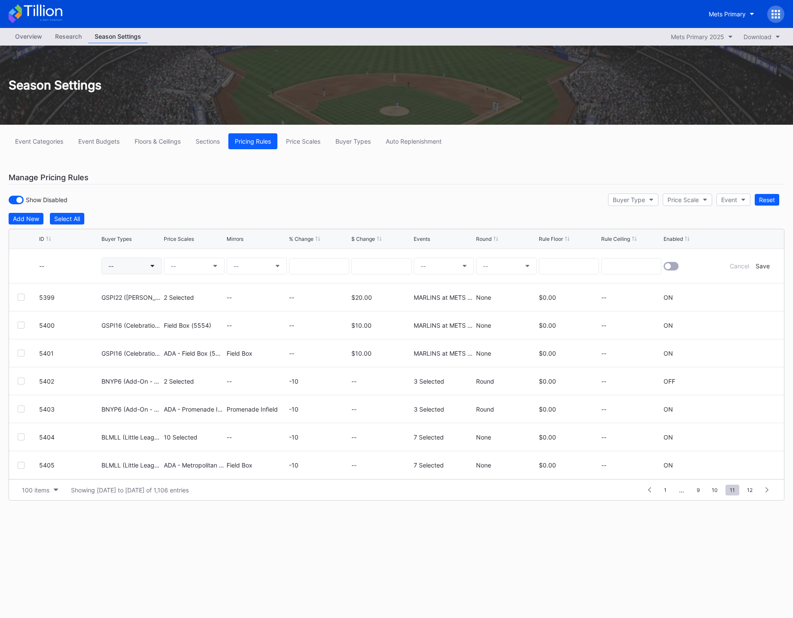
click at [147, 265] on button "--" at bounding box center [131, 265] width 60 height 17
type input "blmll"
click at [149, 319] on div "BLMLL (Little League)" at bounding box center [152, 316] width 62 height 7
click at [190, 266] on button "--" at bounding box center [194, 265] width 60 height 17
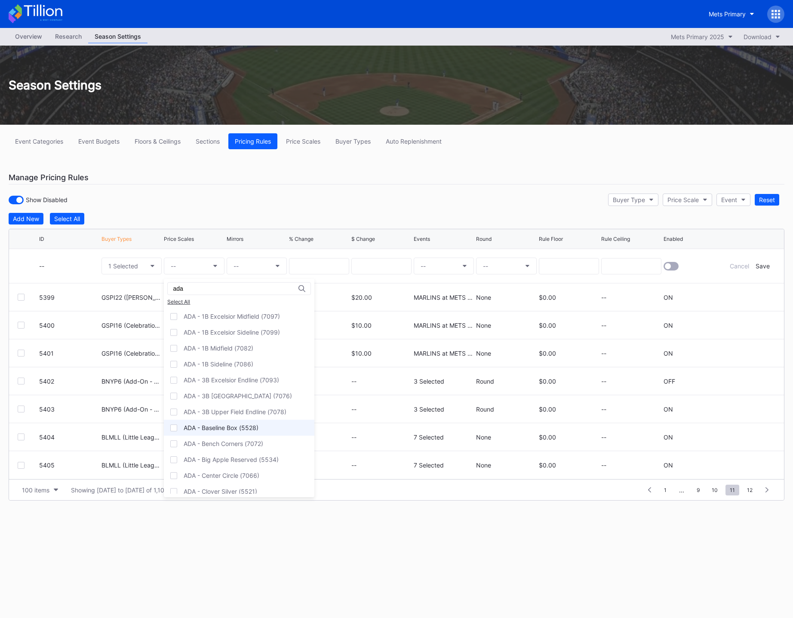
type input "ada"
click at [222, 424] on div "ADA - Baseline Box (5528)" at bounding box center [239, 428] width 150 height 16
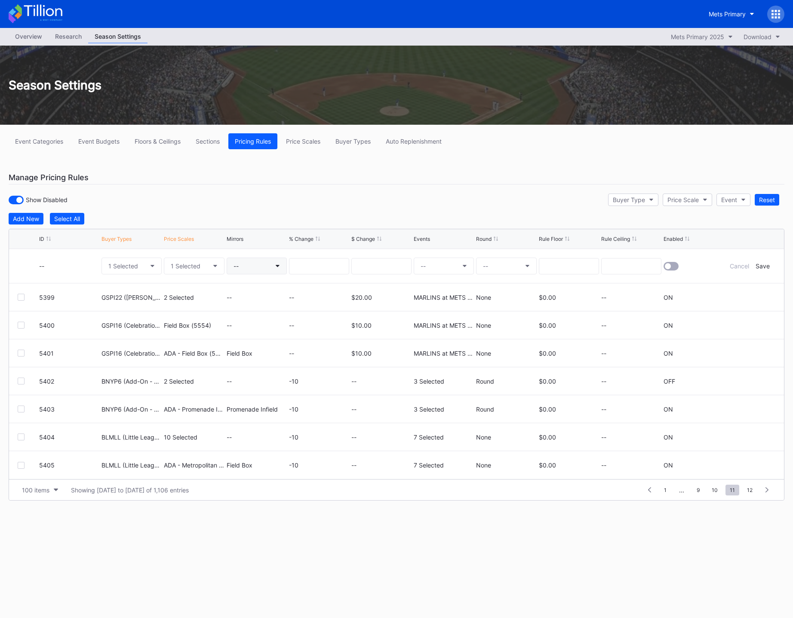
click at [251, 265] on button "--" at bounding box center [257, 265] width 60 height 17
type input "baseline box"
click at [254, 323] on div "Baseline Box (5556)" at bounding box center [261, 322] width 57 height 7
click at [334, 260] on input at bounding box center [319, 266] width 60 height 16
type input "-10"
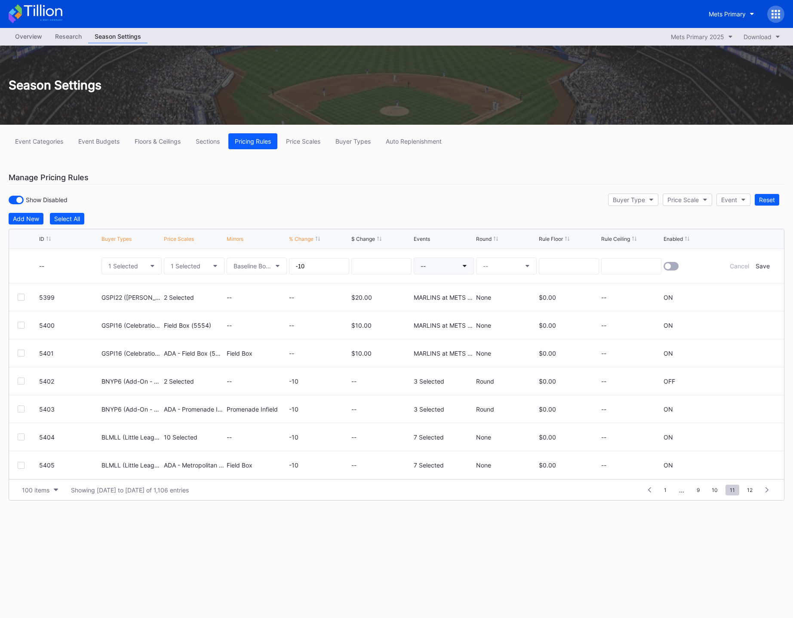
click at [453, 262] on button "--" at bounding box center [444, 265] width 60 height 17
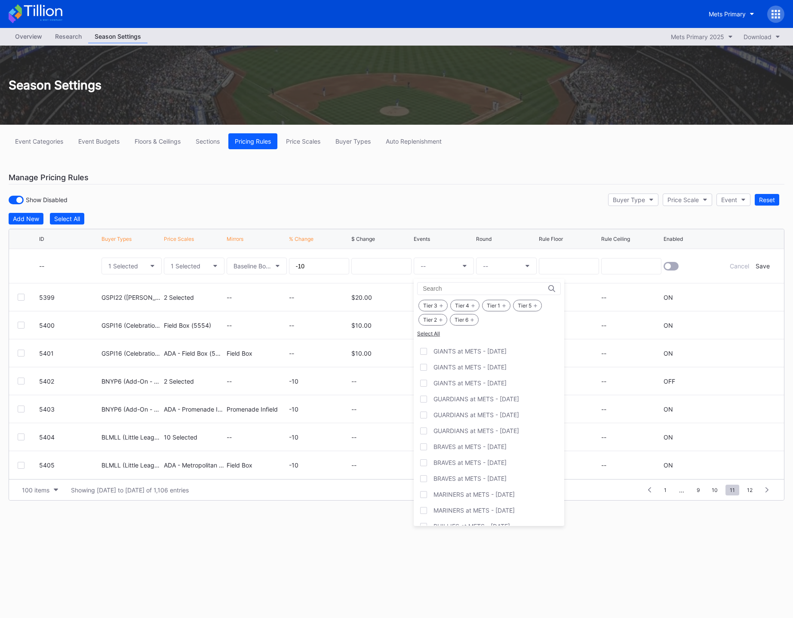
scroll to position [1087, 0]
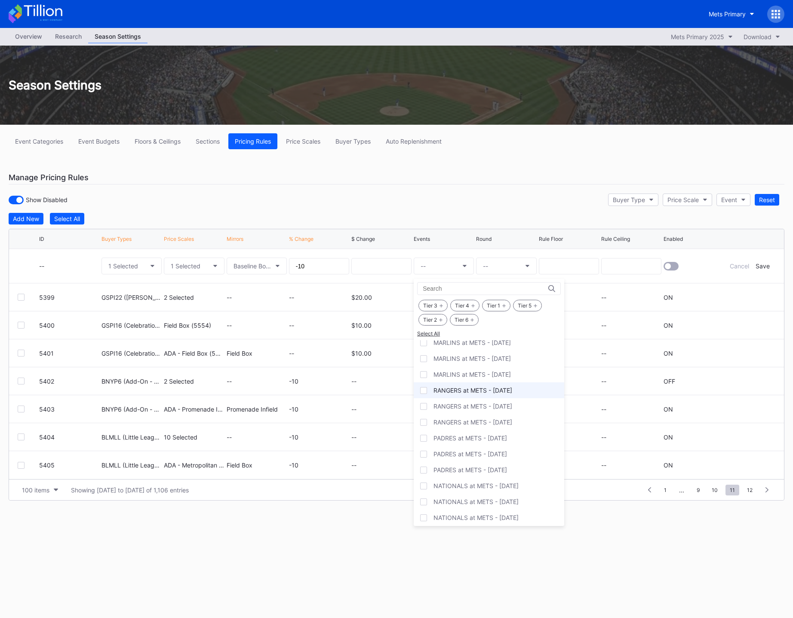
click at [481, 390] on div "RANGERS at METS - [DATE]" at bounding box center [472, 389] width 79 height 7
click at [481, 424] on div "RANGERS at METS - [DATE]" at bounding box center [472, 421] width 79 height 7
click at [481, 436] on div "PADRES at METS - [DATE]" at bounding box center [470, 437] width 74 height 7
click at [484, 460] on div "PADRES at METS - [DATE]" at bounding box center [489, 454] width 150 height 16
click at [484, 475] on div "PADRES at METS - [DATE]" at bounding box center [489, 470] width 150 height 16
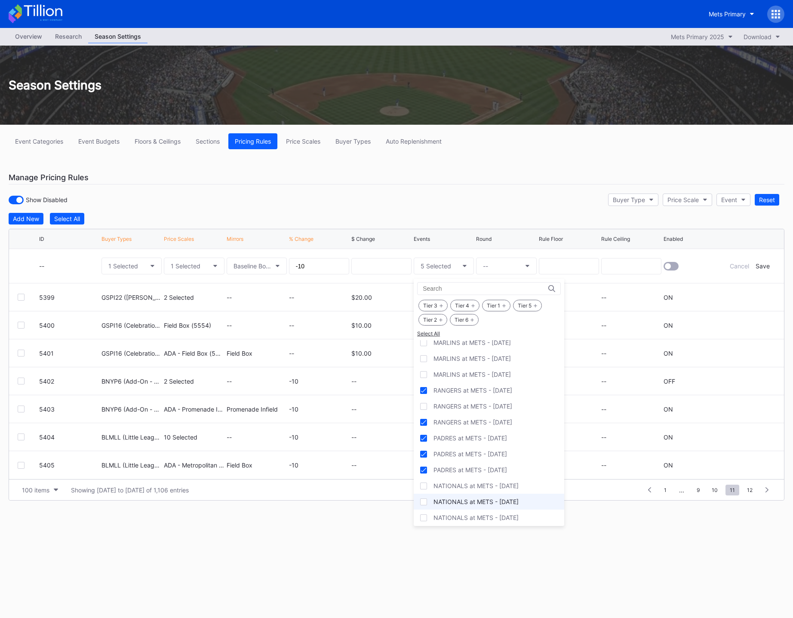
click at [487, 502] on div "NATIONALS at METS - [DATE]" at bounding box center [475, 501] width 85 height 7
click at [483, 507] on div "NATIONALS at METS - [DATE]" at bounding box center [489, 501] width 150 height 16
click at [487, 489] on div "NATIONALS at METS - [DATE]" at bounding box center [475, 485] width 85 height 7
click at [481, 516] on div "NATIONALS at METS - [DATE]" at bounding box center [475, 517] width 85 height 7
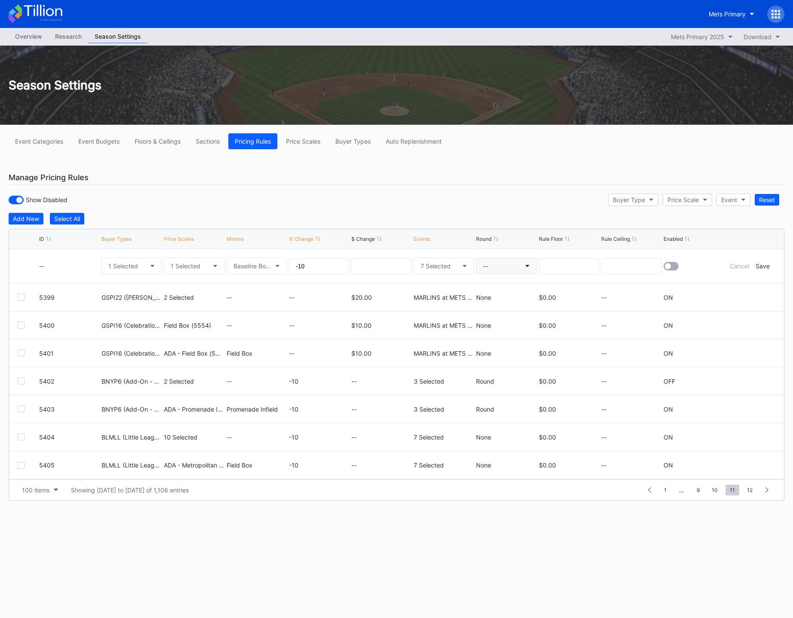
click at [491, 263] on button "--" at bounding box center [506, 265] width 60 height 17
click at [490, 293] on div "None" at bounding box center [489, 289] width 15 height 7
click at [553, 272] on input at bounding box center [569, 266] width 60 height 16
type input "0.00"
click at [671, 266] on div at bounding box center [670, 266] width 15 height 9
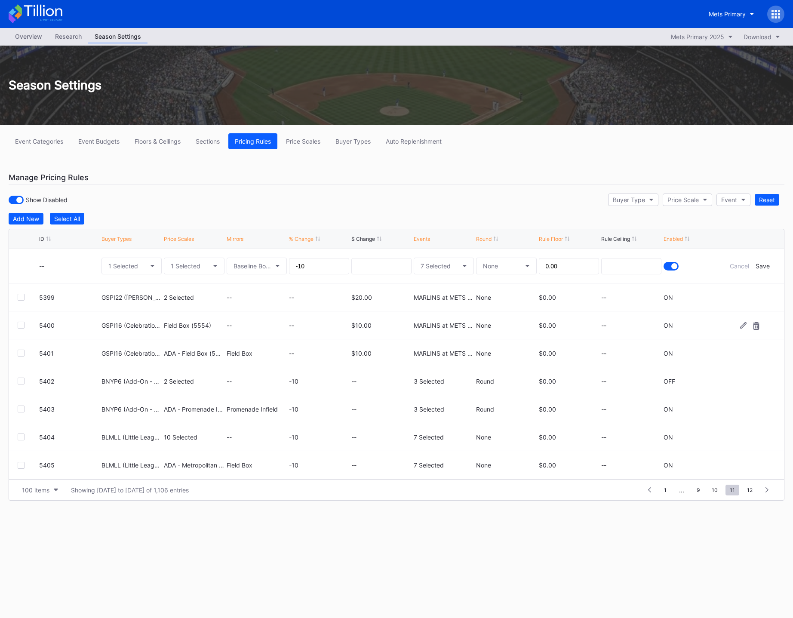
drag, startPoint x: 764, startPoint y: 267, endPoint x: 736, endPoint y: 280, distance: 30.6
click at [763, 267] on div "Save" at bounding box center [762, 265] width 14 height 7
